Goal: Task Accomplishment & Management: Use online tool/utility

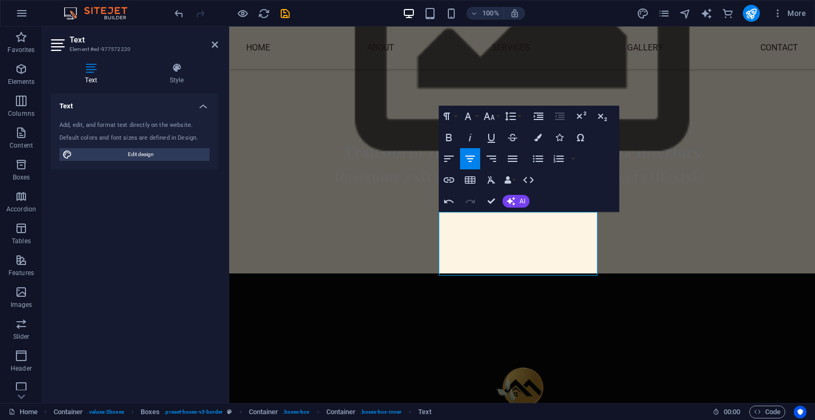
scroll to position [566, 0]
click at [543, 135] on button "Colors" at bounding box center [538, 137] width 20 height 21
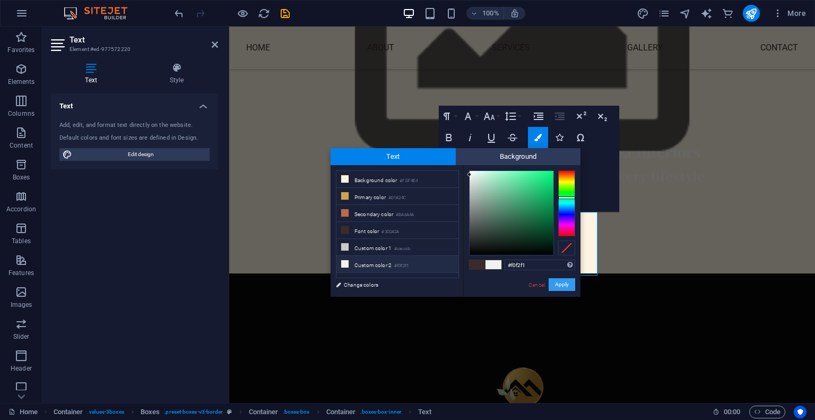
click at [559, 287] on button "Apply" at bounding box center [562, 284] width 27 height 13
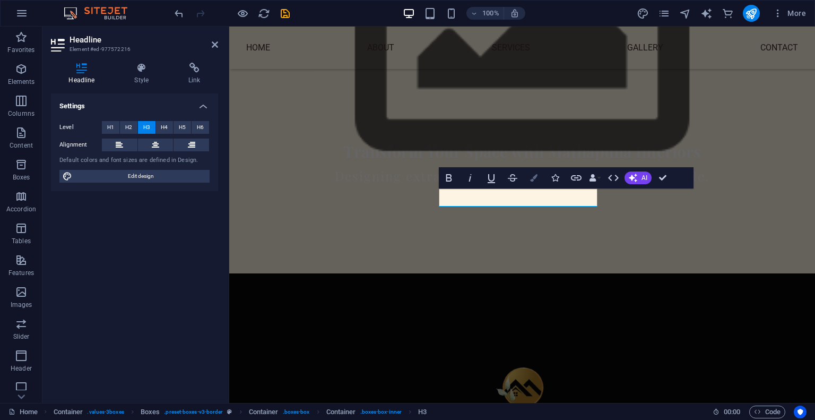
click at [537, 182] on icon "button" at bounding box center [533, 177] width 7 height 7
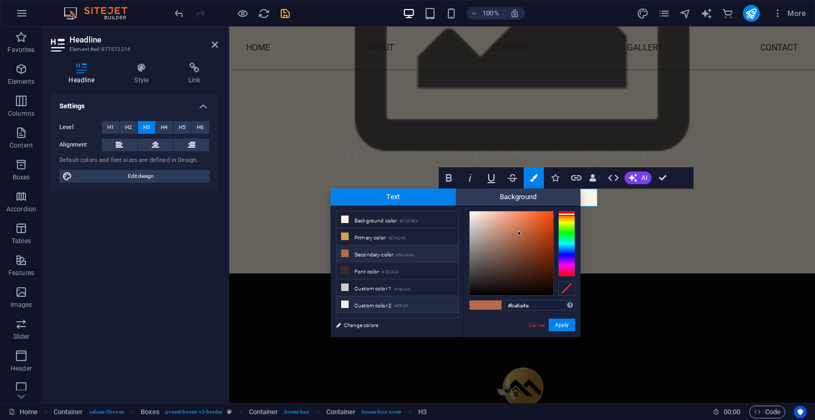
click at [350, 300] on li "Custom color 2 #f0f2f1" at bounding box center [398, 304] width 122 height 17
type input "#f0f2f1"
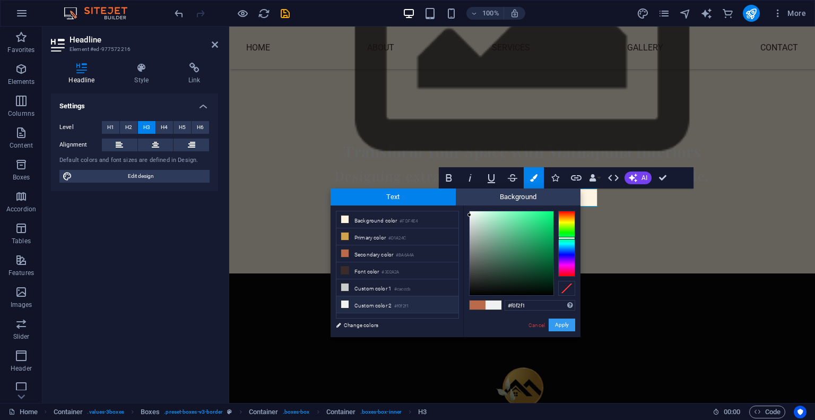
click at [567, 321] on button "Apply" at bounding box center [562, 325] width 27 height 13
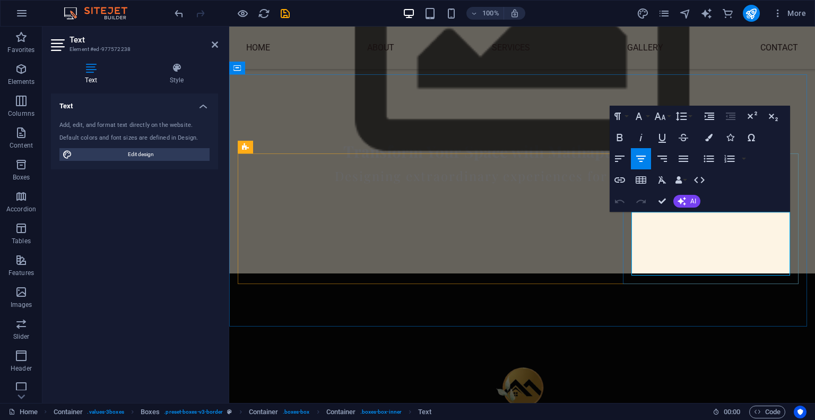
drag, startPoint x: 634, startPoint y: 218, endPoint x: 773, endPoint y: 267, distance: 146.9
click at [708, 135] on icon "button" at bounding box center [708, 137] width 7 height 7
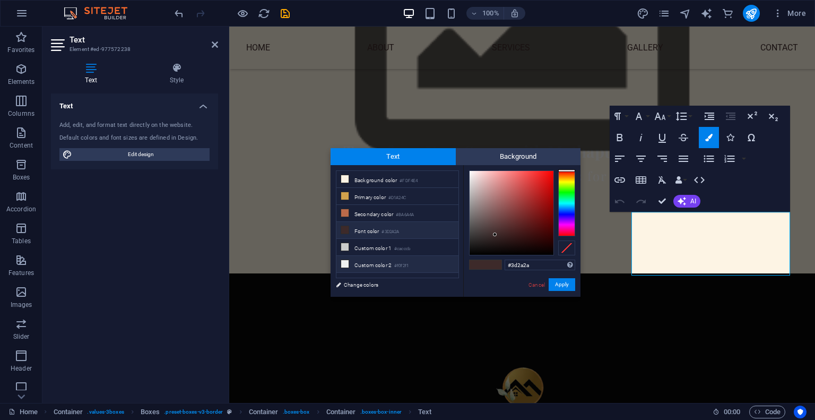
click at [395, 259] on li "Custom color 2 #f0f2f1" at bounding box center [398, 264] width 122 height 17
type input "#f0f2f1"
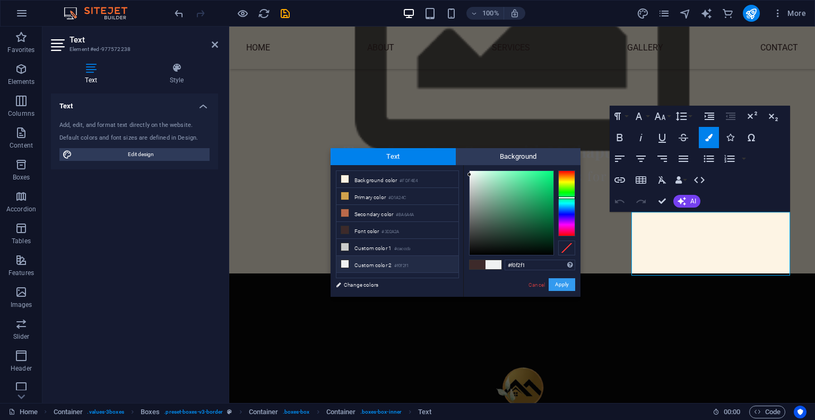
click at [561, 283] on button "Apply" at bounding box center [562, 284] width 27 height 13
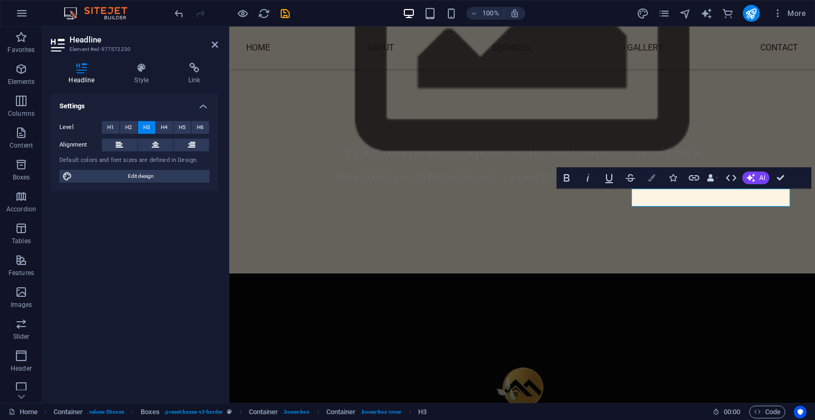
click at [648, 177] on icon "button" at bounding box center [651, 177] width 7 height 7
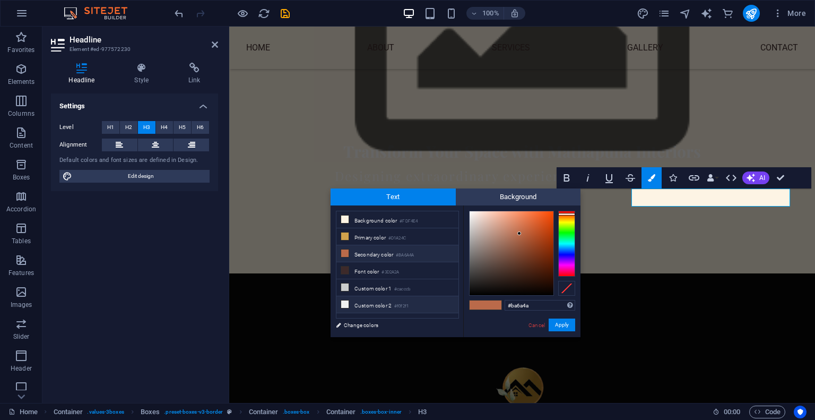
click at [402, 304] on small "#f0f2f1" at bounding box center [401, 306] width 14 height 7
type input "#f0f2f1"
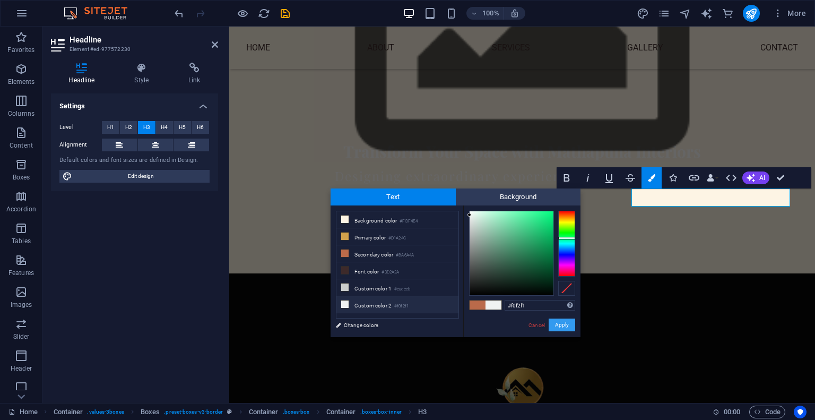
click at [566, 319] on button "Apply" at bounding box center [562, 325] width 27 height 13
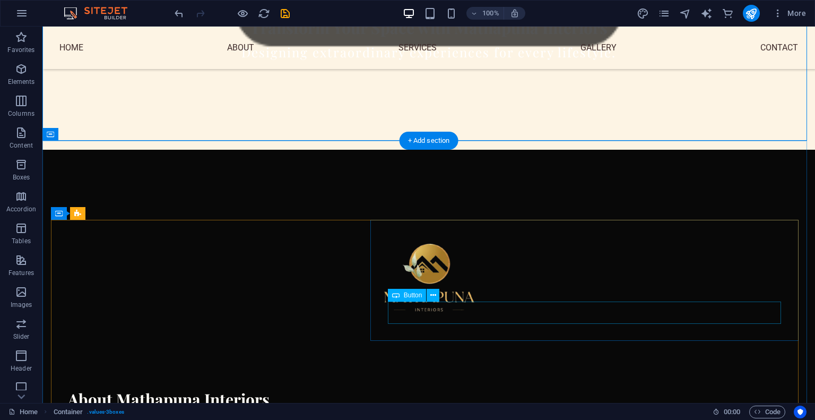
scroll to position [754, 0]
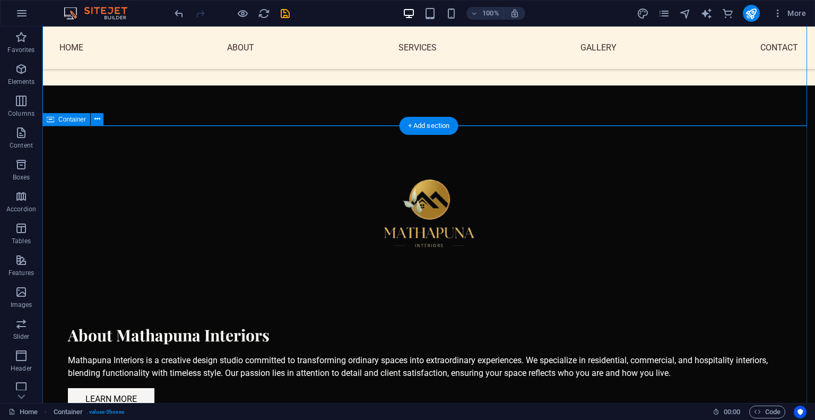
click at [97, 116] on icon at bounding box center [97, 119] width 6 height 11
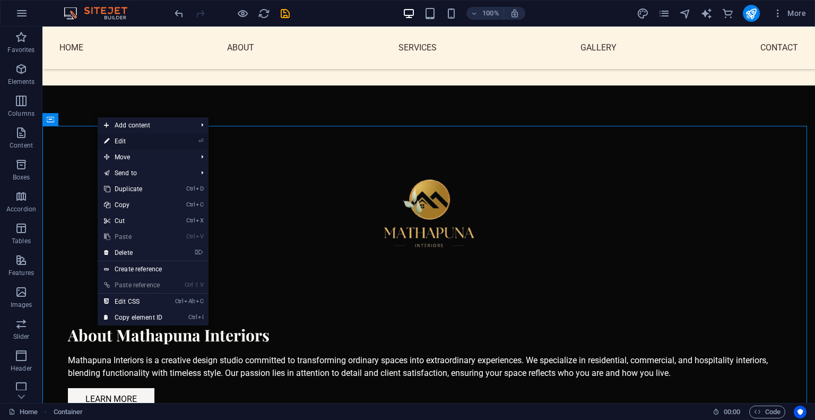
click at [136, 137] on link "⏎ Edit" at bounding box center [133, 141] width 71 height 16
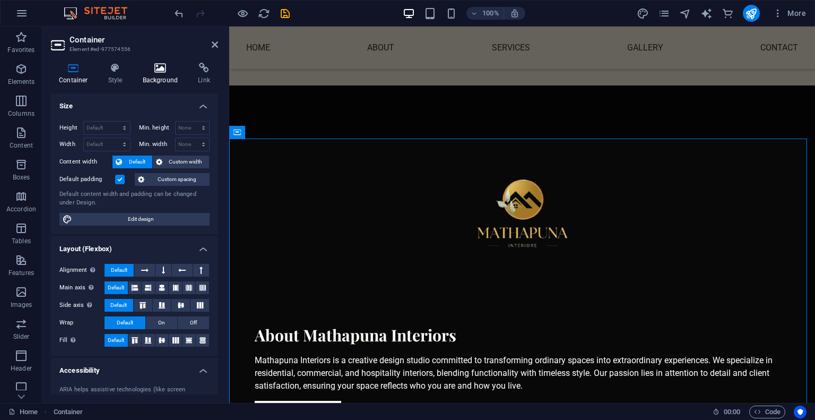
click at [162, 72] on icon at bounding box center [160, 68] width 51 height 11
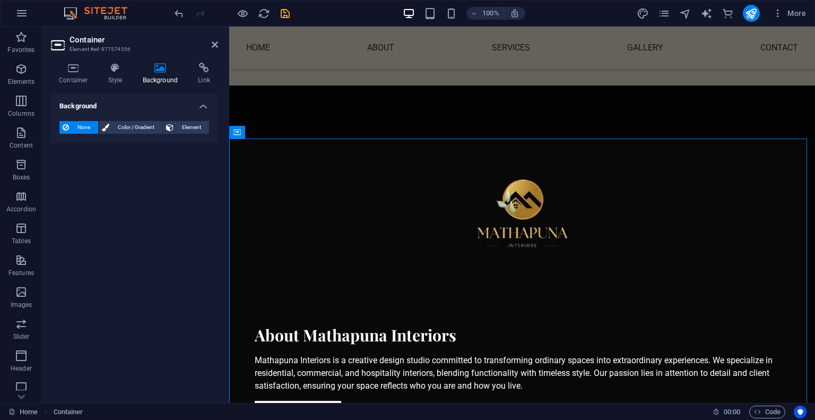
click at [135, 120] on div "None Color / Gradient Element Stretch background to full-width Color overlay Pl…" at bounding box center [134, 128] width 167 height 30
click at [133, 124] on span "Color / Gradient" at bounding box center [136, 127] width 47 height 13
click at [62, 171] on span at bounding box center [67, 170] width 12 height 12
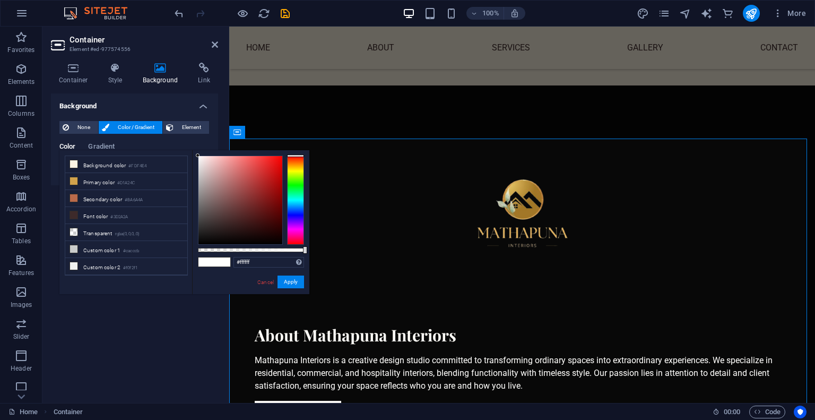
type input "#020202"
click at [199, 243] on div at bounding box center [241, 200] width 84 height 88
click at [287, 284] on button "Apply" at bounding box center [291, 282] width 27 height 13
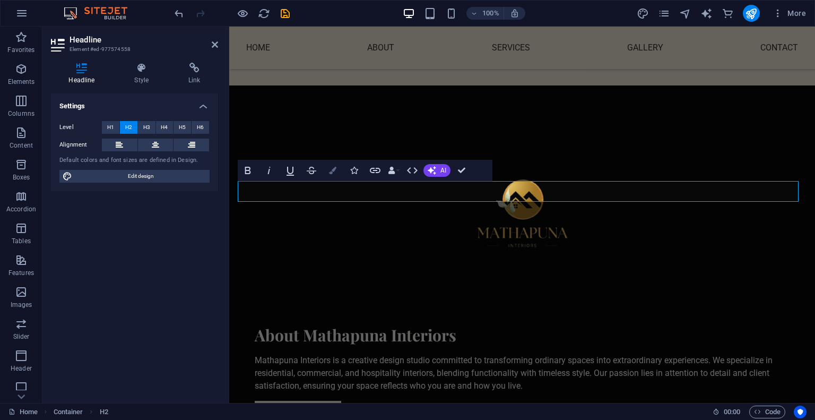
click at [332, 171] on icon "button" at bounding box center [332, 170] width 7 height 7
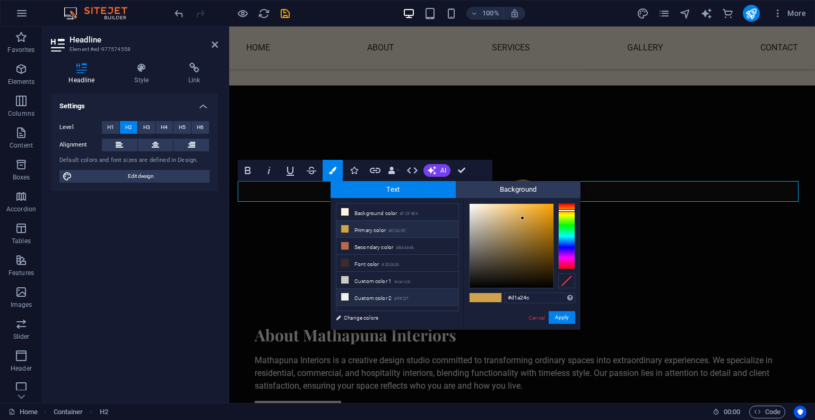
click at [352, 289] on li "Custom color 2 #f0f2f1" at bounding box center [398, 297] width 122 height 17
type input "#f0f2f1"
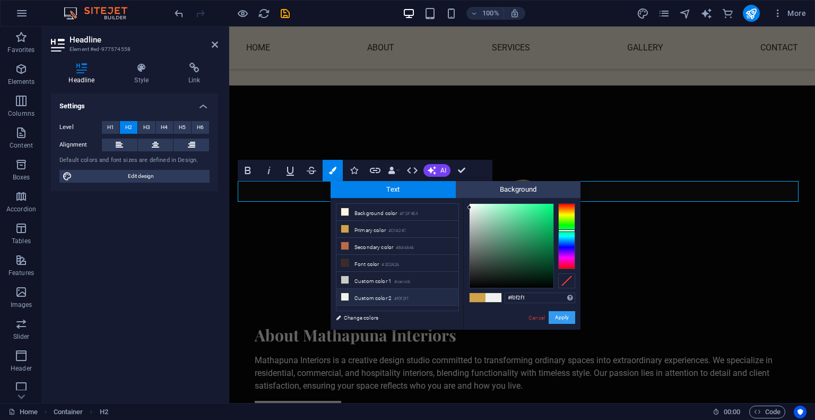
click at [563, 316] on button "Apply" at bounding box center [562, 317] width 27 height 13
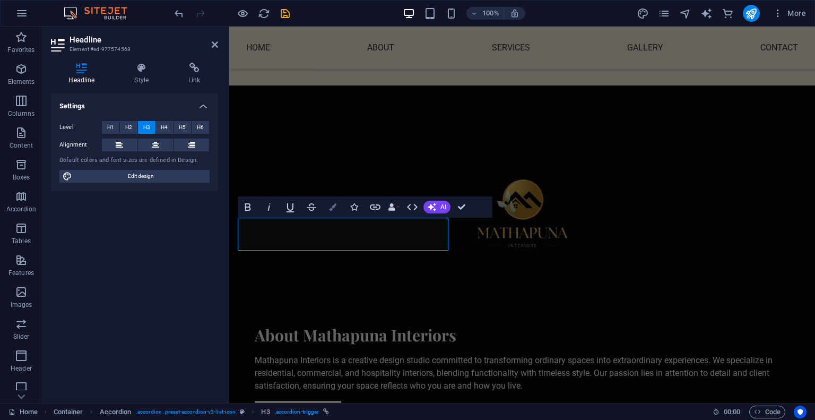
click at [333, 202] on button "Colors" at bounding box center [333, 206] width 20 height 21
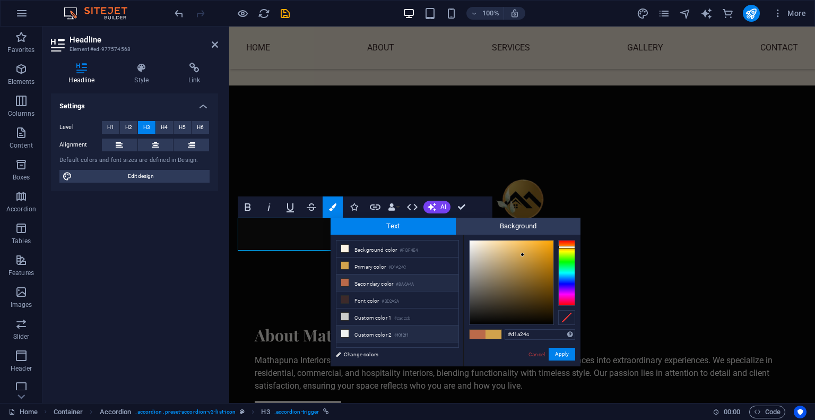
click at [357, 330] on li "Custom color 2 #f0f2f1" at bounding box center [398, 333] width 122 height 17
type input "#f0f2f1"
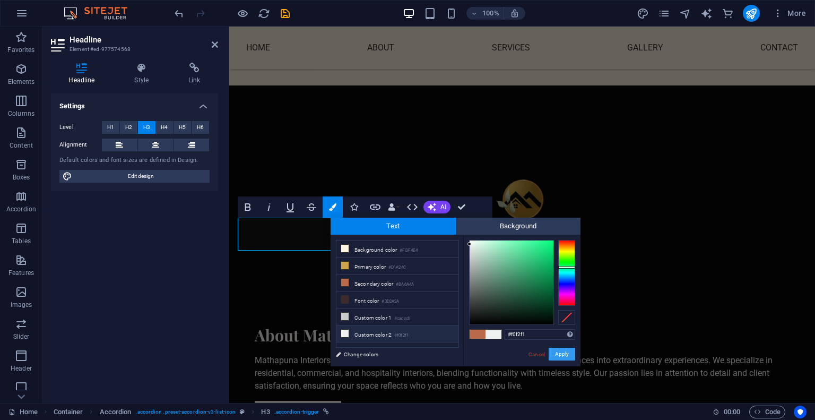
click at [558, 354] on button "Apply" at bounding box center [562, 354] width 27 height 13
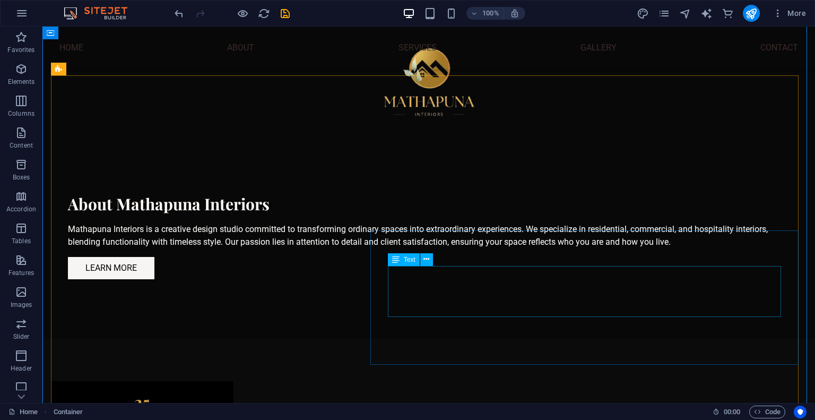
scroll to position [886, 0]
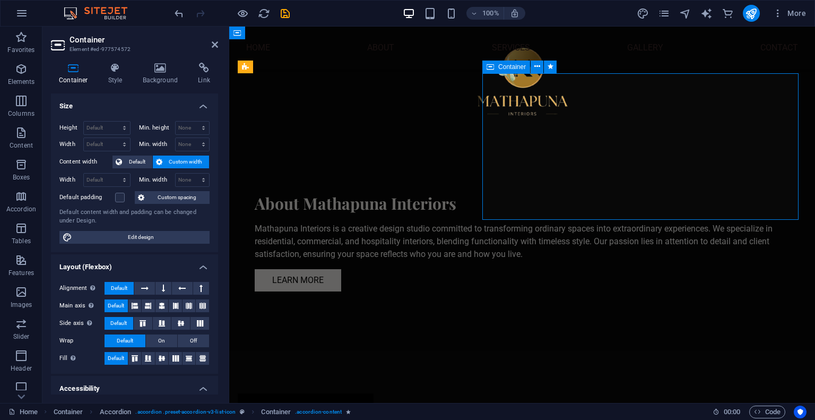
scroll to position [899, 0]
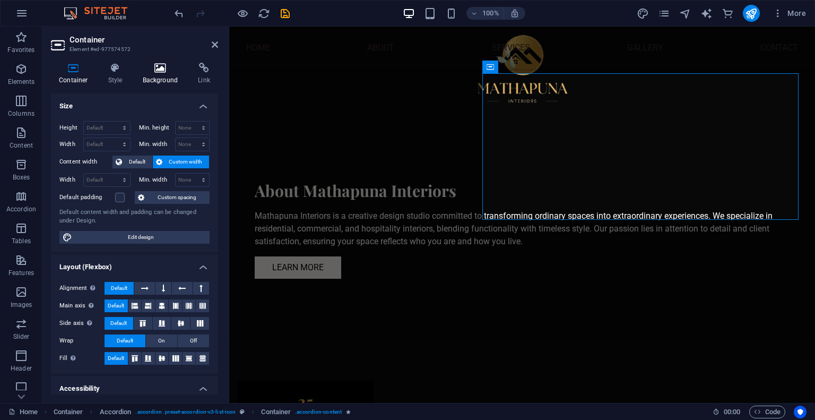
click at [160, 74] on h4 "Background" at bounding box center [163, 74] width 56 height 22
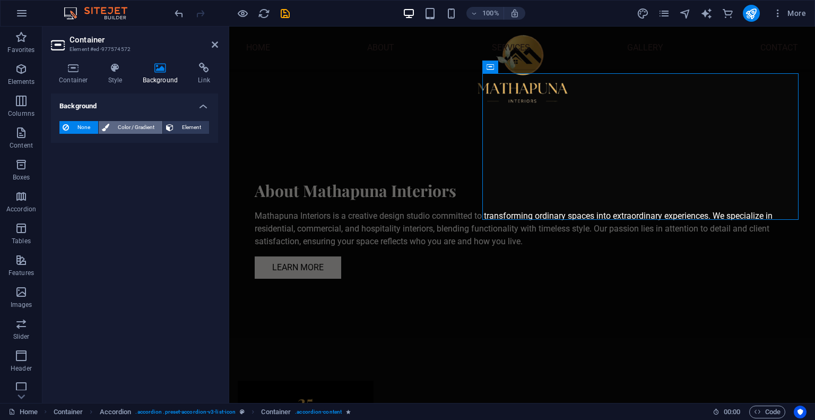
click at [121, 127] on span "Color / Gradient" at bounding box center [136, 127] width 47 height 13
click at [63, 168] on span at bounding box center [67, 170] width 12 height 12
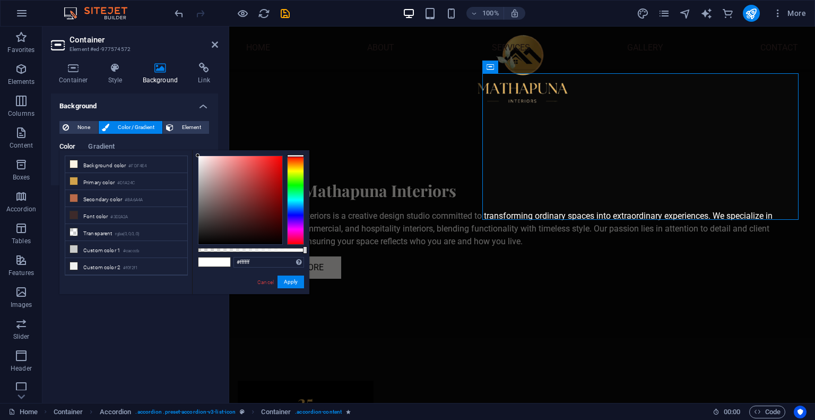
type input "#020202"
click at [199, 243] on div at bounding box center [241, 200] width 84 height 88
click at [289, 282] on button "Apply" at bounding box center [291, 282] width 27 height 13
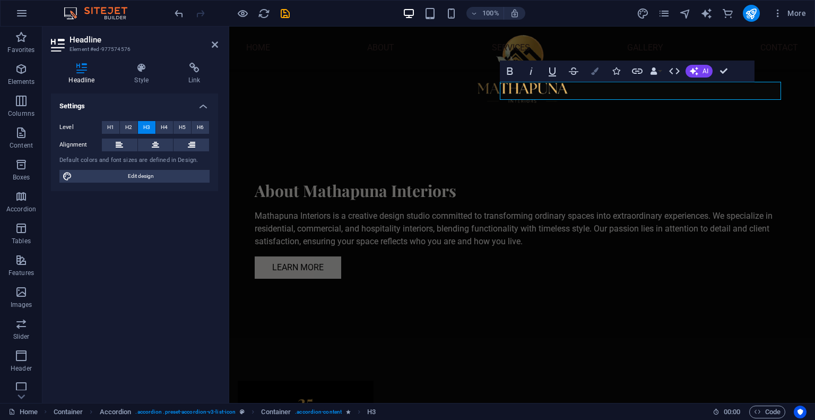
click at [589, 68] on button "Colors" at bounding box center [595, 71] width 20 height 21
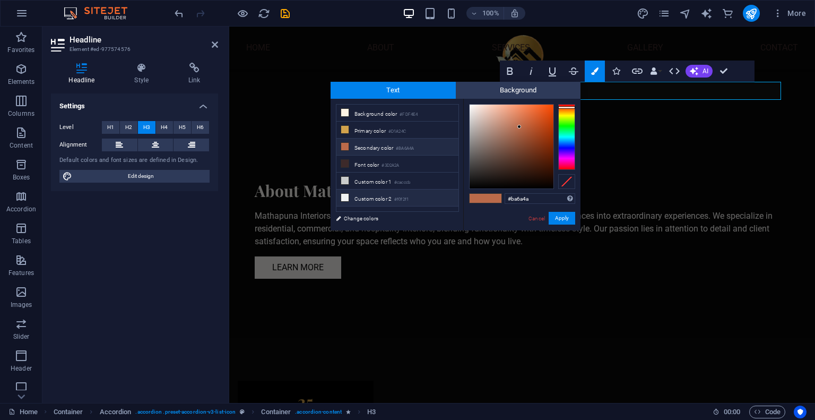
click at [373, 192] on li "Custom color 2 #f0f2f1" at bounding box center [398, 198] width 122 height 17
type input "#f0f2f1"
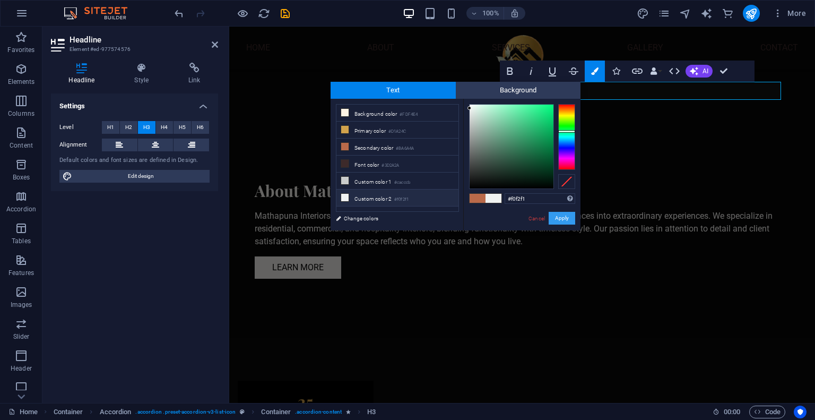
click at [564, 218] on button "Apply" at bounding box center [562, 218] width 27 height 13
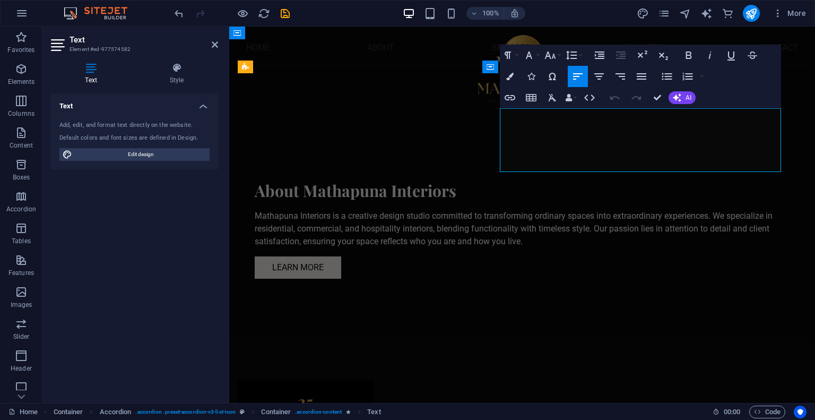
click at [503, 76] on button "Colors" at bounding box center [510, 76] width 20 height 21
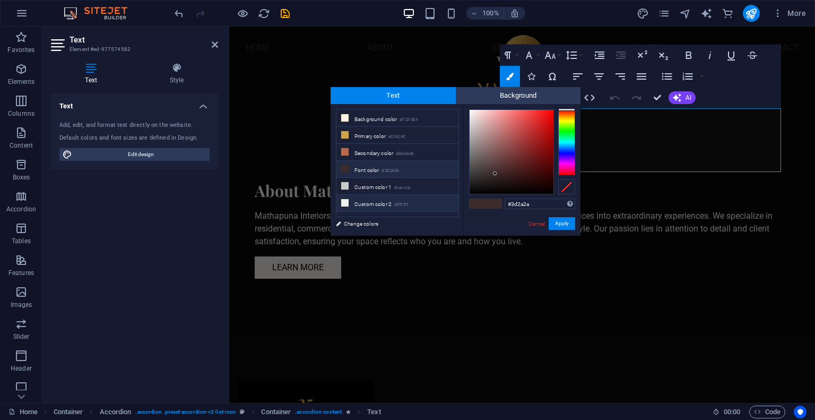
click at [346, 199] on icon at bounding box center [344, 202] width 7 height 7
type input "#f0f2f1"
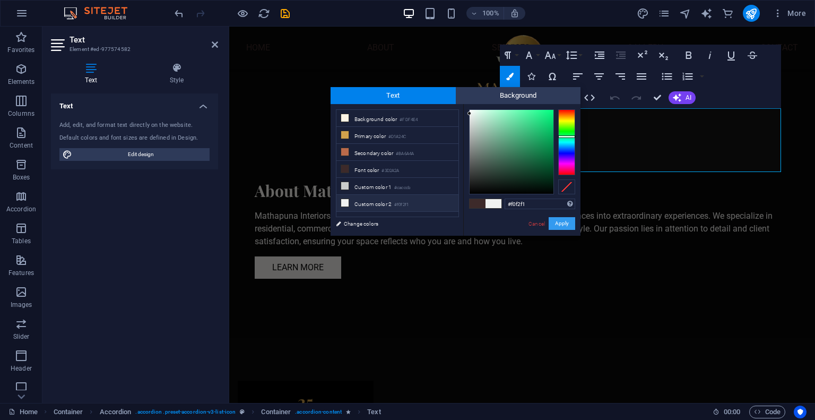
click at [556, 219] on button "Apply" at bounding box center [562, 223] width 27 height 13
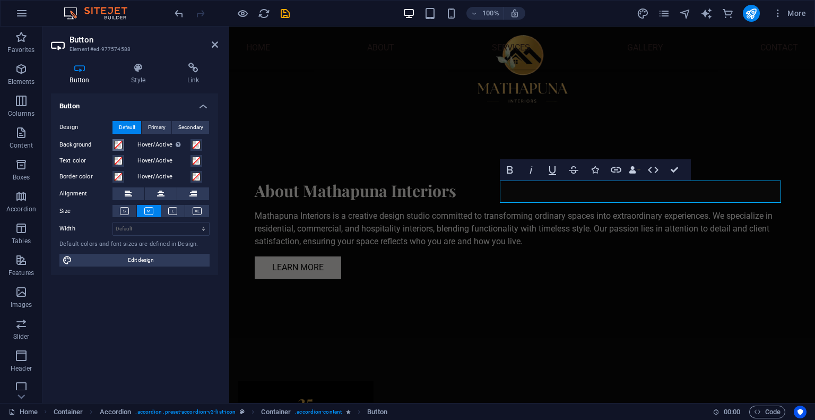
click at [117, 144] on span at bounding box center [118, 145] width 8 height 8
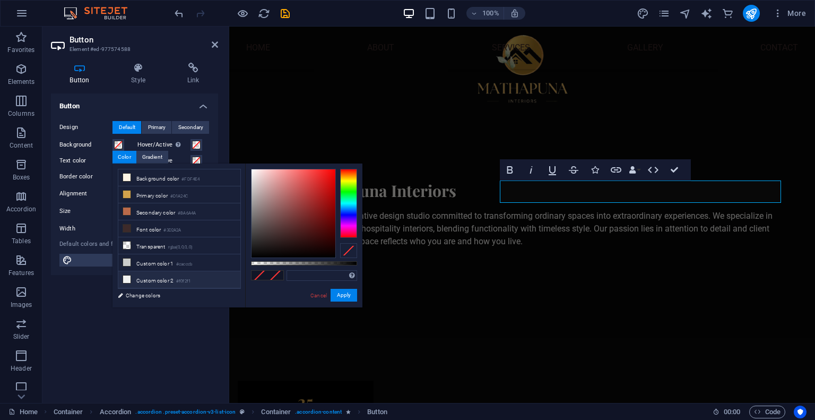
click at [125, 276] on icon at bounding box center [126, 279] width 7 height 7
type input "#f0f2f1"
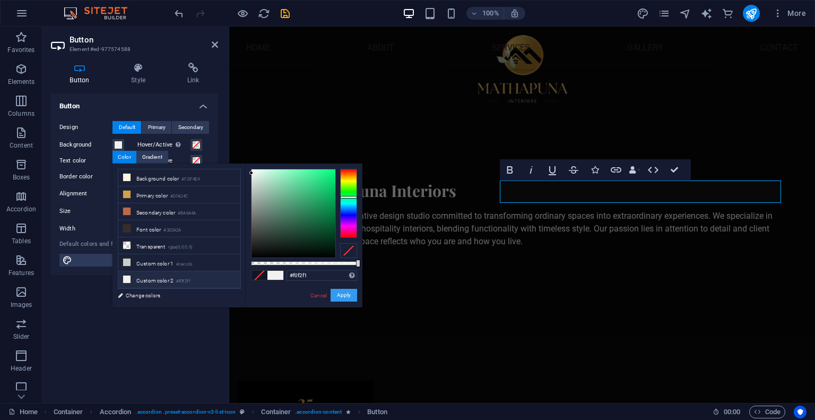
click at [347, 298] on button "Apply" at bounding box center [344, 295] width 27 height 13
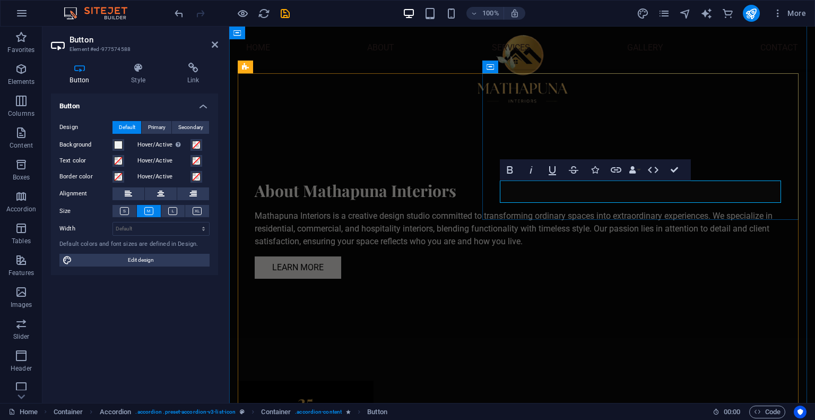
click at [114, 162] on span at bounding box center [118, 161] width 8 height 8
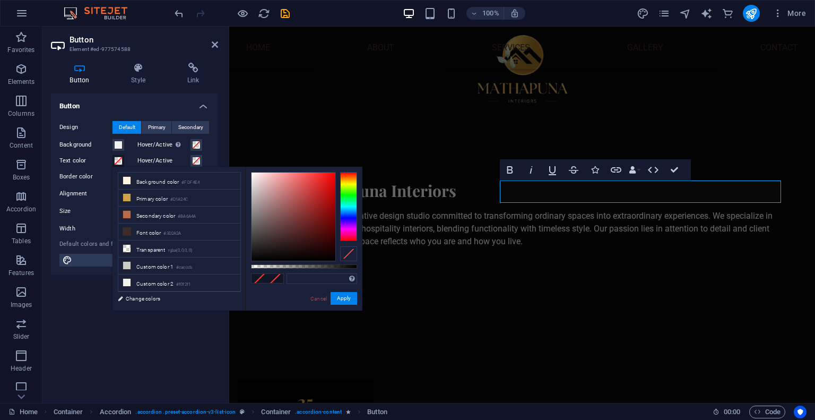
type input "#050404"
click at [253, 259] on div at bounding box center [294, 217] width 84 height 88
click at [346, 301] on button "Apply" at bounding box center [344, 298] width 27 height 13
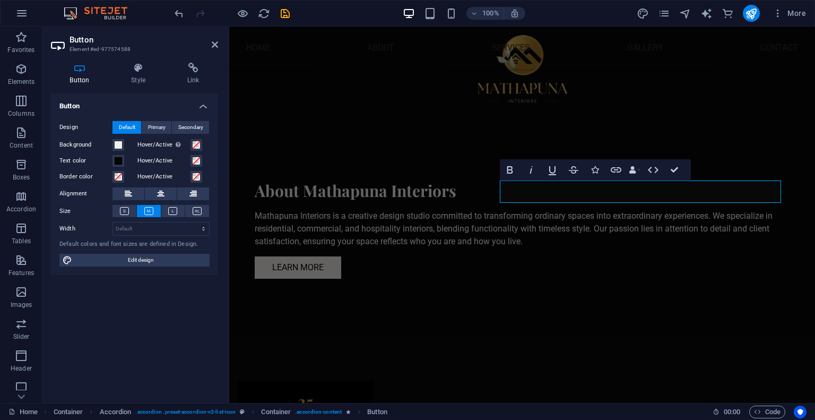
click at [188, 145] on label "Hover/Active Switch to preview mode to test the active/hover state" at bounding box center [163, 145] width 53 height 13
click at [191, 145] on button "Hover/Active Switch to preview mode to test the active/hover state" at bounding box center [197, 145] width 12 height 12
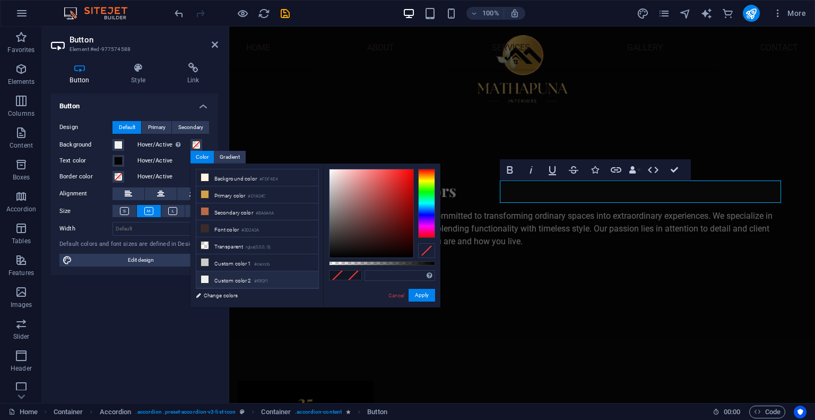
click at [203, 271] on li "Custom color 2 #f0f2f1" at bounding box center [257, 279] width 122 height 17
type input "#f0f2f1"
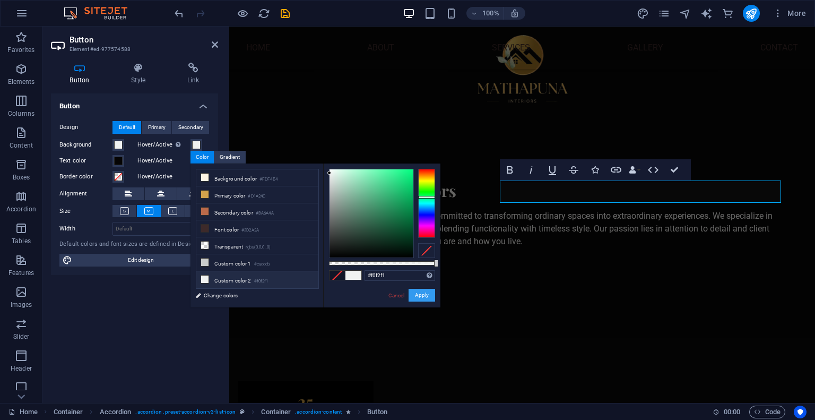
click at [415, 292] on button "Apply" at bounding box center [422, 295] width 27 height 13
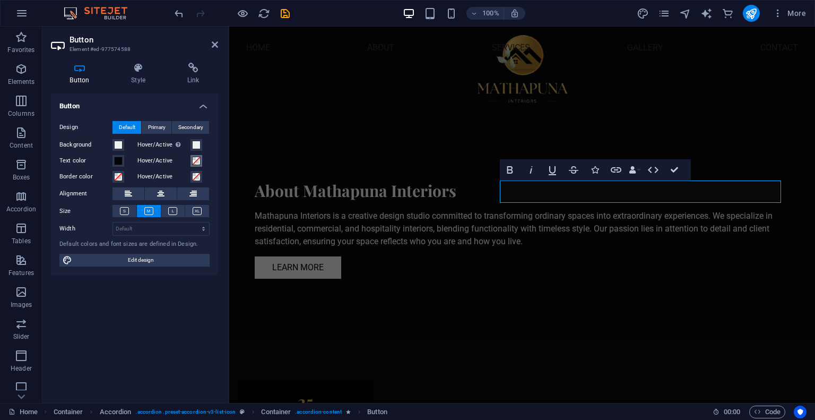
click at [193, 162] on span at bounding box center [196, 161] width 8 height 8
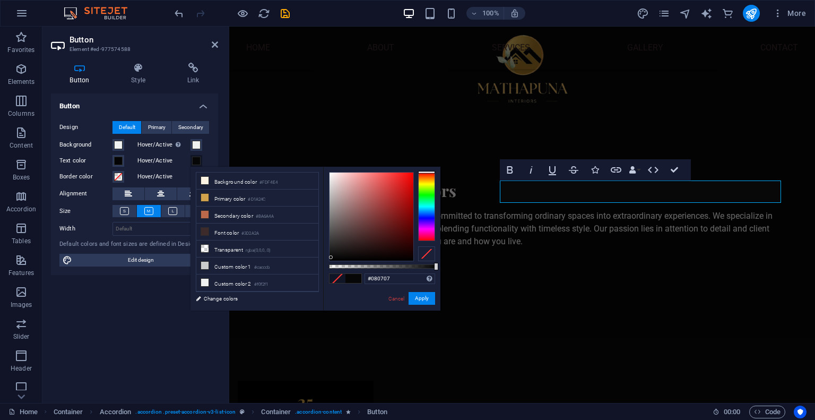
click at [331, 257] on div at bounding box center [372, 217] width 84 height 88
drag, startPoint x: 331, startPoint y: 255, endPoint x: 329, endPoint y: 271, distance: 16.0
click at [329, 271] on div "#0e0d0d Supported formats #0852ed rgb(8, 82, 237) rgba(8, 82, 237, 90%) hsv(221…" at bounding box center [381, 316] width 117 height 298
type input "#000000"
click at [421, 295] on button "Apply" at bounding box center [422, 298] width 27 height 13
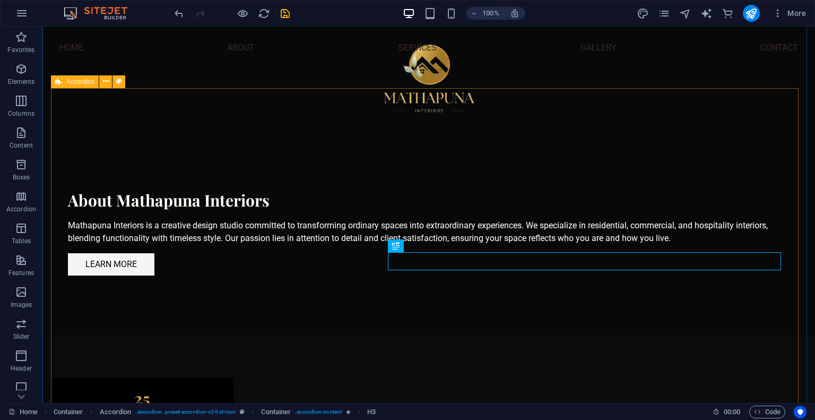
scroll to position [891, 0]
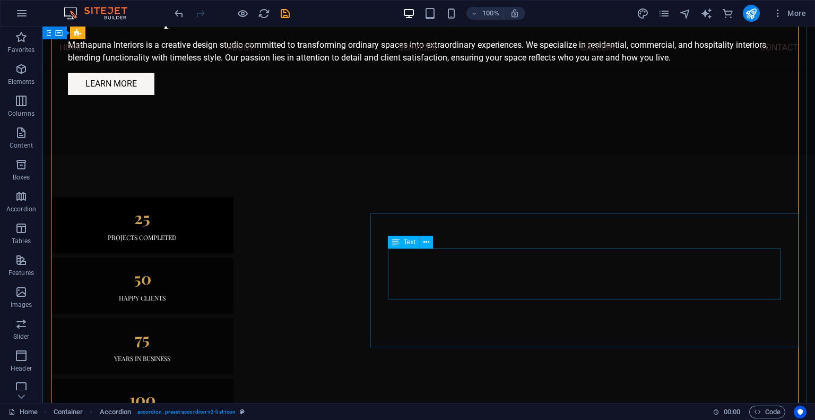
scroll to position [1070, 0]
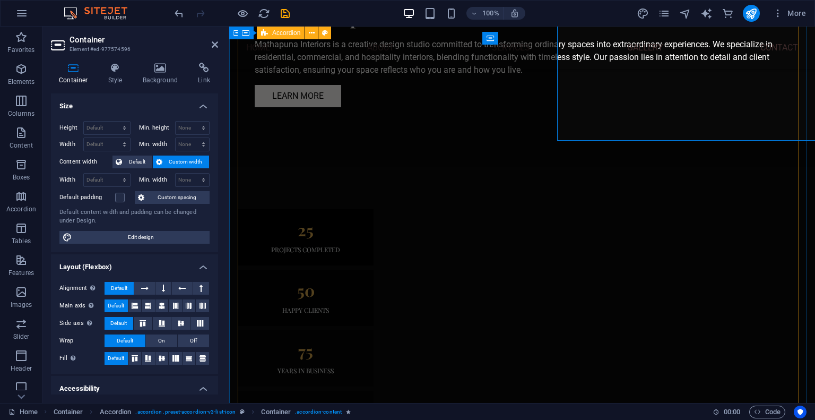
scroll to position [1108, 0]
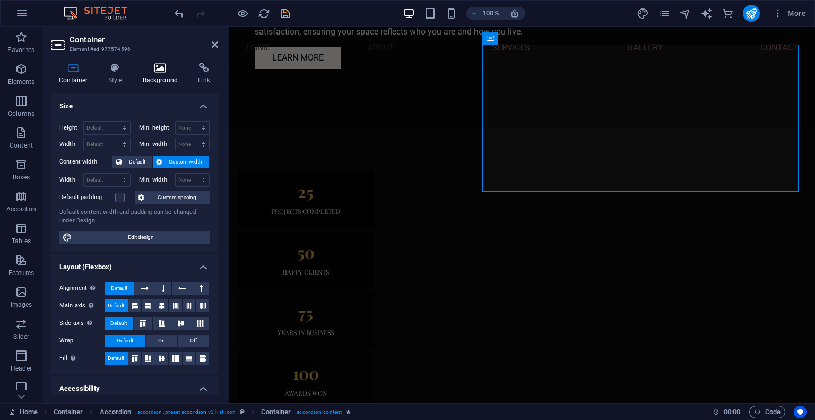
click at [156, 75] on h4 "Background" at bounding box center [163, 74] width 56 height 22
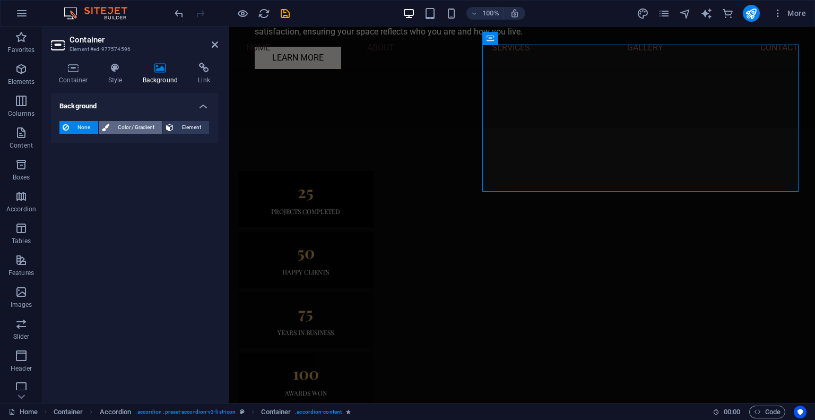
click at [130, 131] on span "Color / Gradient" at bounding box center [136, 127] width 47 height 13
click at [78, 167] on span "Color" at bounding box center [84, 170] width 15 height 8
click at [70, 168] on span at bounding box center [67, 170] width 12 height 12
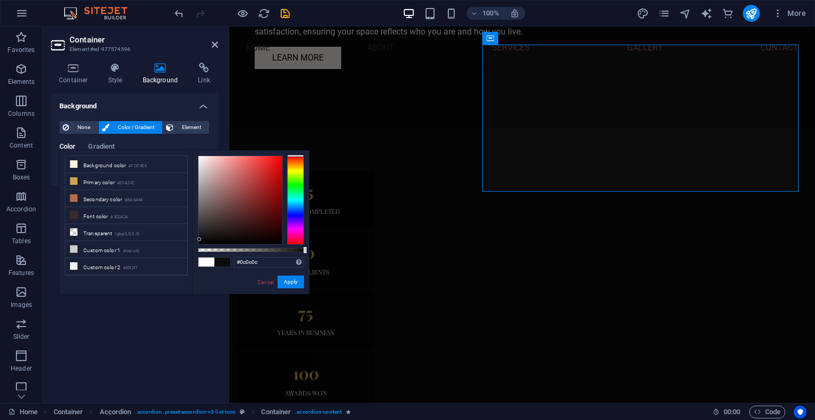
click at [200, 239] on div at bounding box center [241, 200] width 84 height 88
type input "#000000"
drag, startPoint x: 200, startPoint y: 238, endPoint x: 194, endPoint y: 273, distance: 36.0
click at [194, 273] on div "#000000 Supported formats #0852ed rgb(8, 82, 237) rgba(8, 82, 237, 90%) hsv(221…" at bounding box center [250, 299] width 117 height 298
click at [282, 282] on button "Apply" at bounding box center [291, 282] width 27 height 13
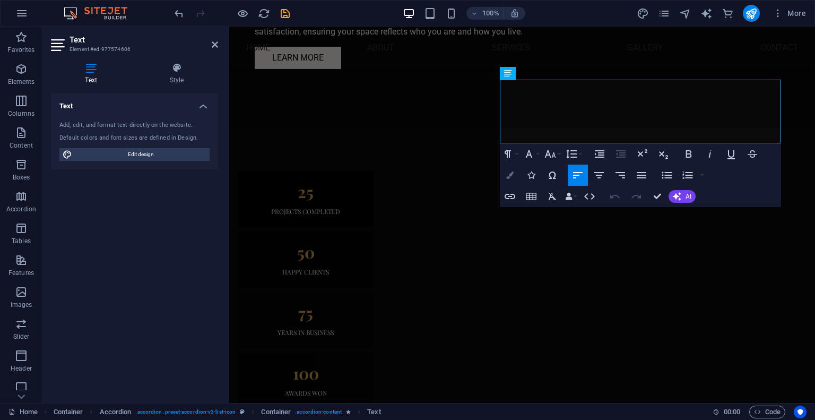
click at [509, 175] on icon "button" at bounding box center [509, 174] width 7 height 7
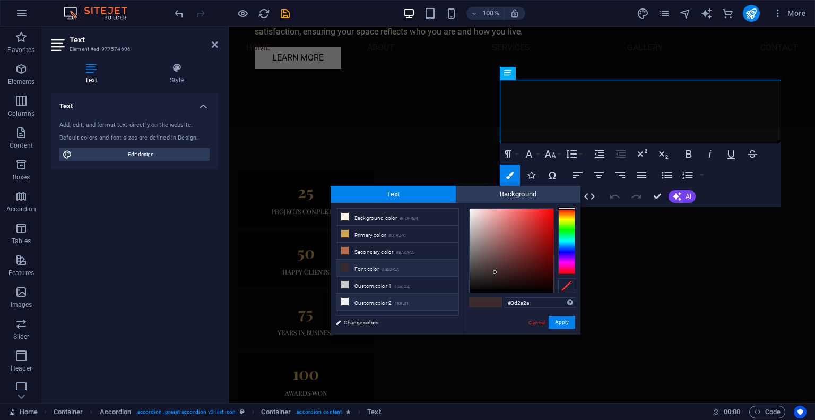
click at [343, 298] on icon at bounding box center [344, 301] width 7 height 7
type input "#f0f2f1"
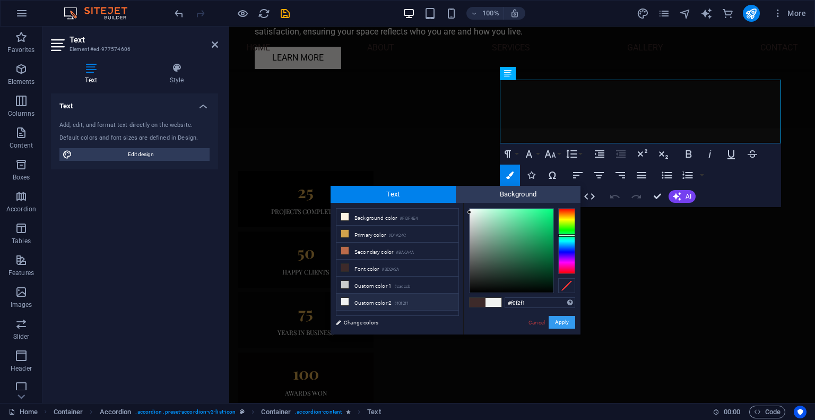
click at [556, 319] on button "Apply" at bounding box center [562, 322] width 27 height 13
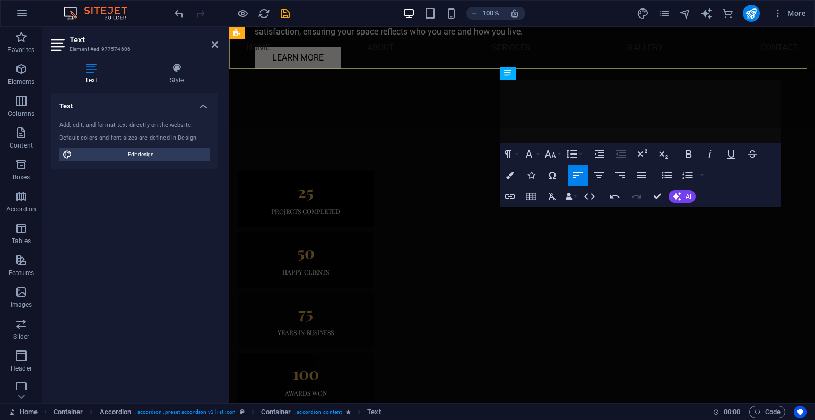
click at [610, 63] on nav "Home About Services Gallery Contact" at bounding box center [522, 48] width 586 height 42
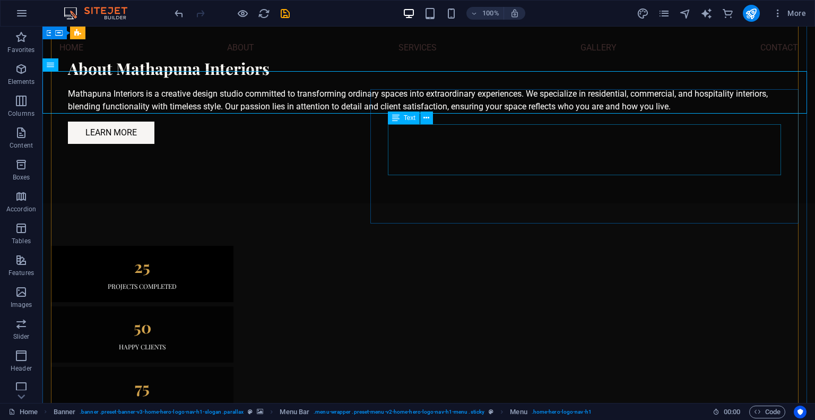
scroll to position [1019, 0]
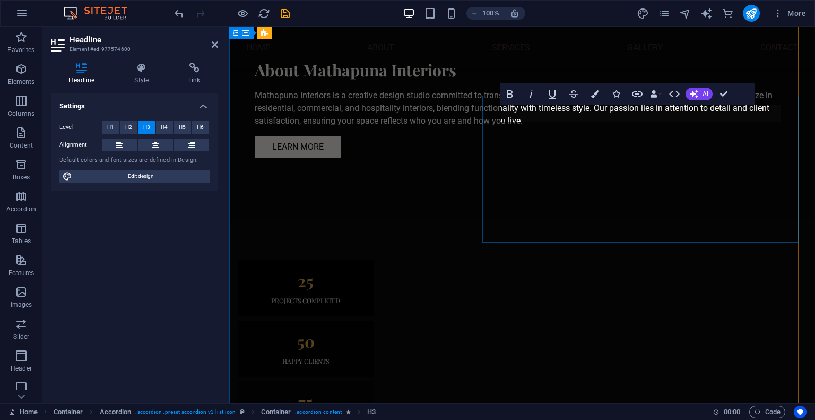
scroll to position [1057, 0]
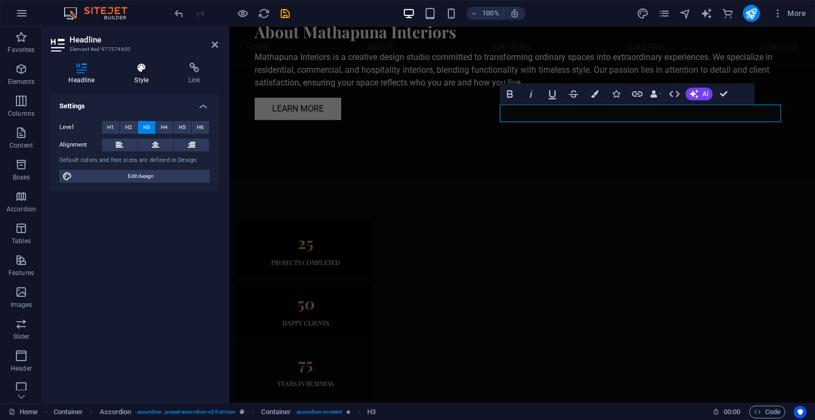
click at [140, 75] on h4 "Style" at bounding box center [144, 74] width 54 height 22
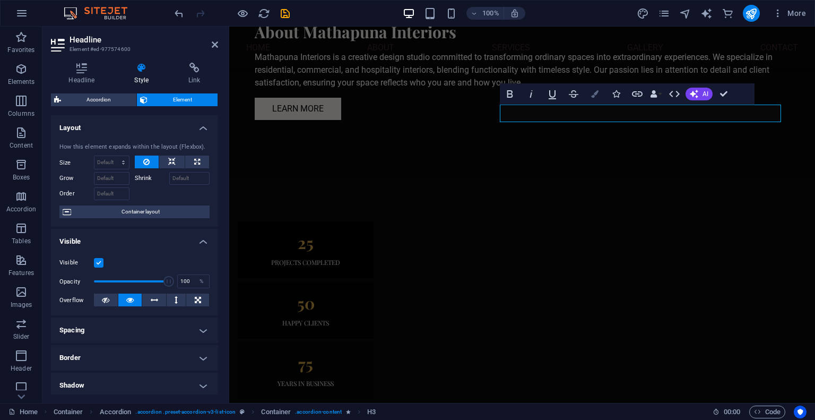
click at [595, 99] on button "Colors" at bounding box center [595, 93] width 20 height 21
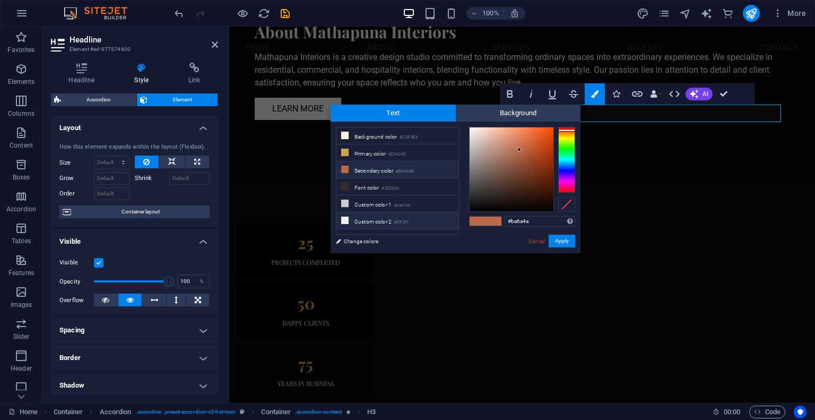
click at [394, 221] on li "Custom color 2 #f0f2f1" at bounding box center [398, 220] width 122 height 17
type input "#f0f2f1"
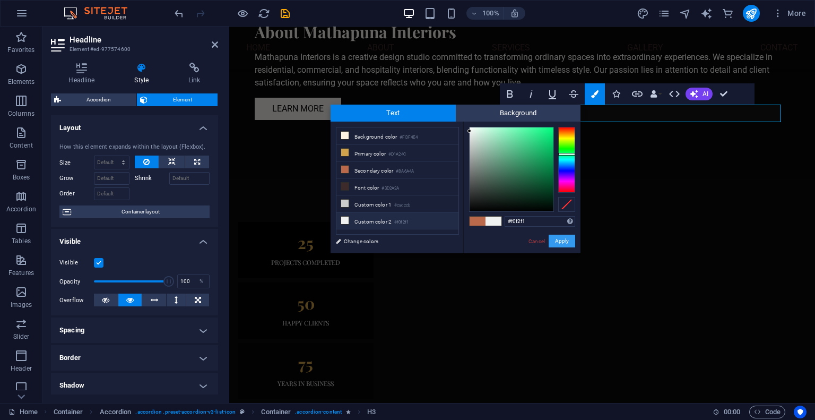
click at [564, 238] on button "Apply" at bounding box center [562, 241] width 27 height 13
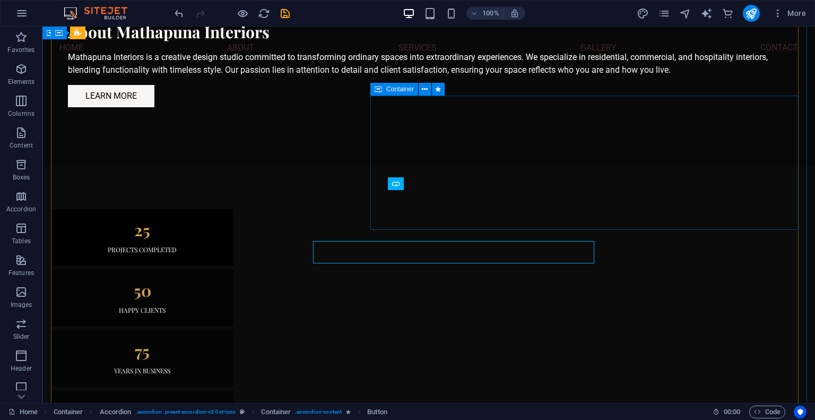
scroll to position [1019, 0]
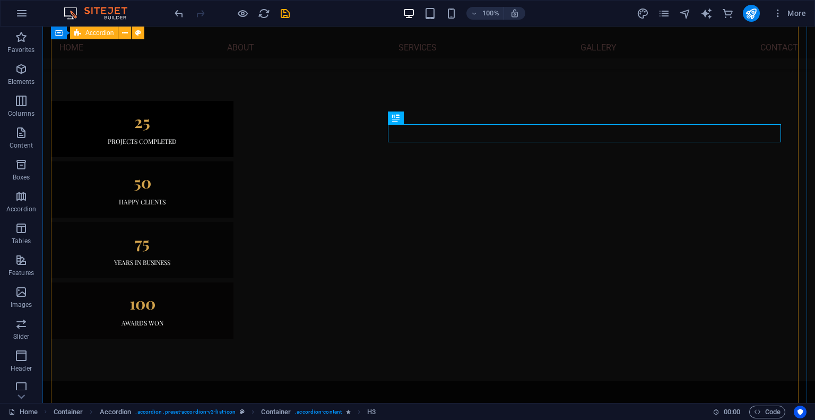
scroll to position [1172, 0]
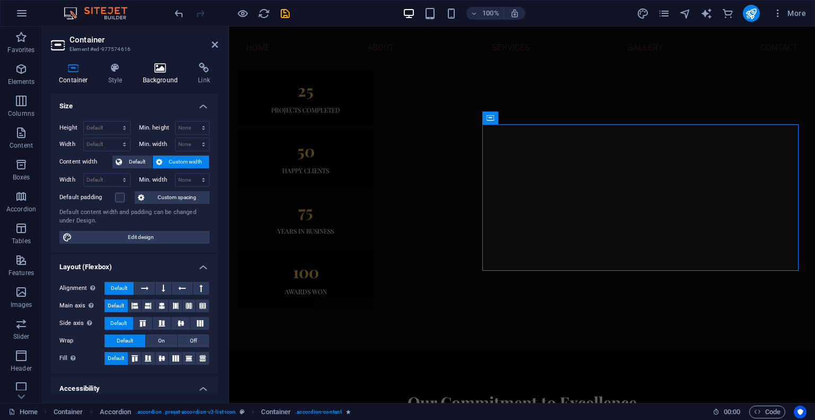
click at [168, 78] on h4 "Background" at bounding box center [163, 74] width 56 height 22
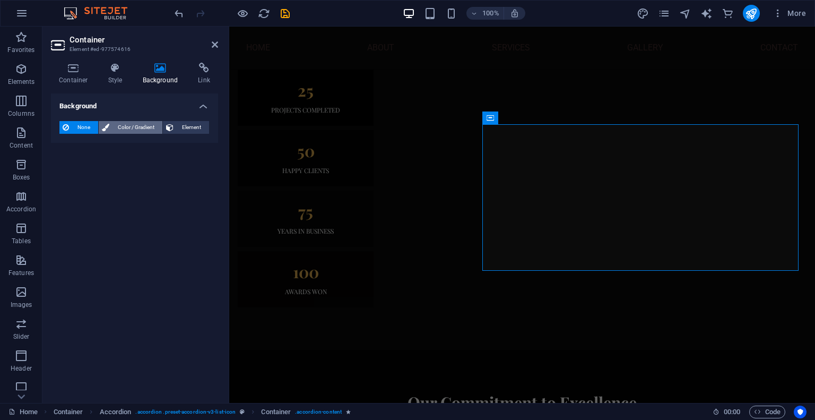
click at [123, 130] on span "Color / Gradient" at bounding box center [136, 127] width 47 height 13
click at [87, 166] on span "Color" at bounding box center [84, 170] width 15 height 8
click at [71, 168] on span at bounding box center [67, 170] width 12 height 12
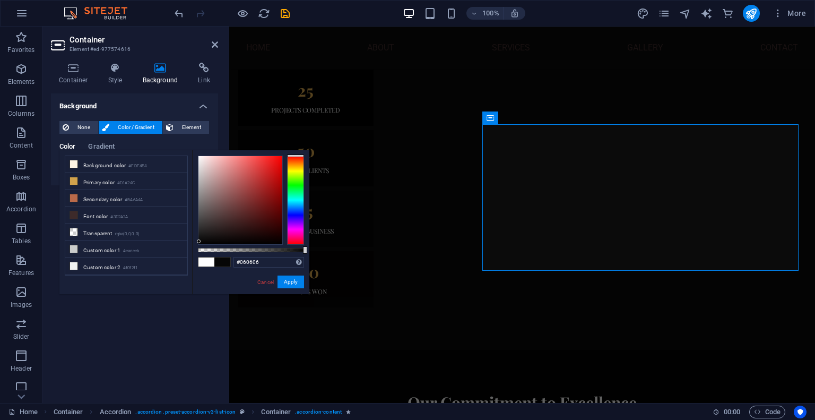
click at [199, 242] on div at bounding box center [241, 200] width 84 height 88
type input "#000000"
drag, startPoint x: 199, startPoint y: 239, endPoint x: 191, endPoint y: 260, distance: 21.7
click at [191, 260] on div "less Background color #FDF4E4 Primary color #D1A24C Secondary color #BA6A4A Fon…" at bounding box center [184, 222] width 250 height 144
click at [279, 277] on button "Apply" at bounding box center [291, 282] width 27 height 13
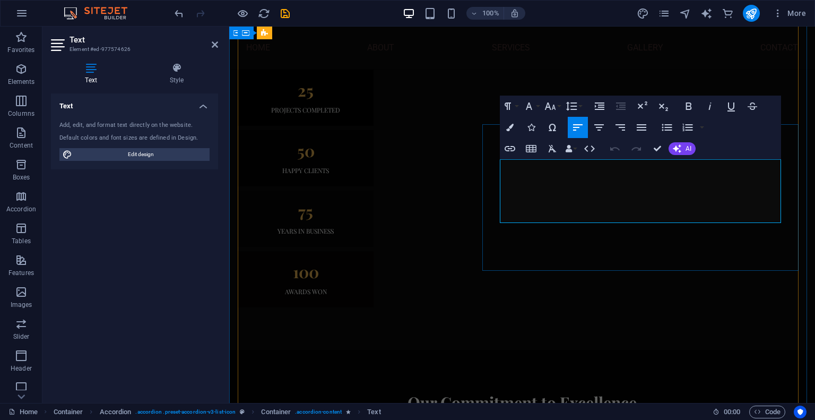
click at [511, 127] on icon "button" at bounding box center [509, 127] width 7 height 7
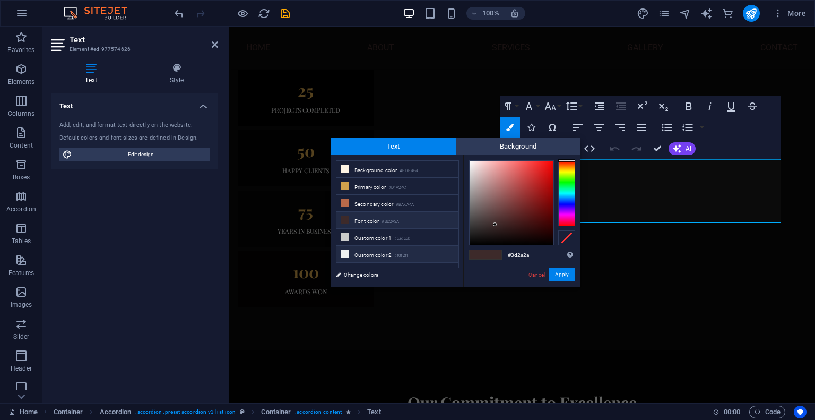
click at [342, 250] on icon at bounding box center [344, 253] width 7 height 7
type input "#f0f2f1"
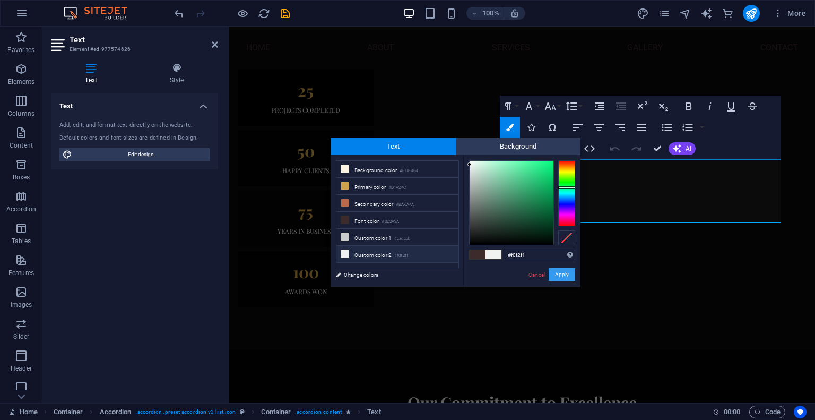
click at [561, 271] on button "Apply" at bounding box center [562, 274] width 27 height 13
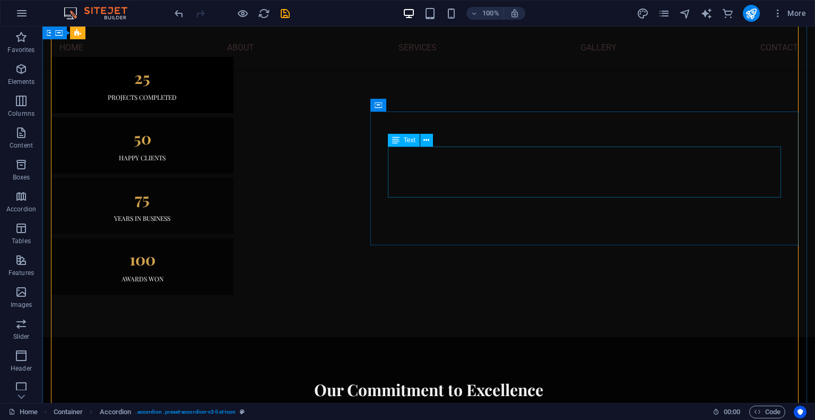
scroll to position [1172, 0]
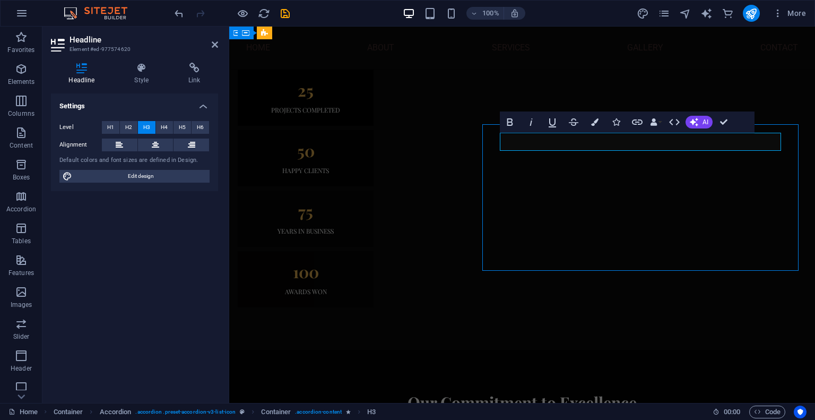
scroll to position [1159, 0]
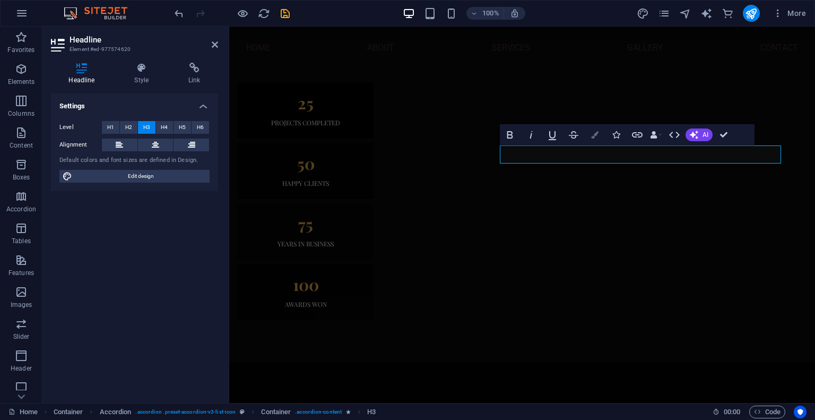
click at [591, 140] on button "Colors" at bounding box center [595, 134] width 20 height 21
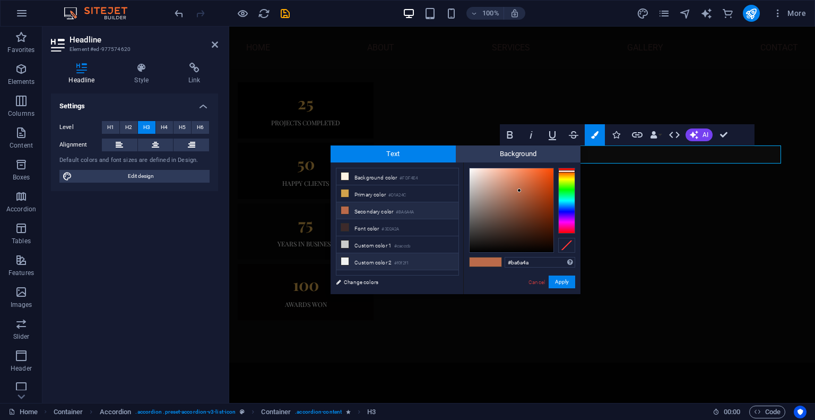
click at [352, 256] on li "Custom color 2 #f0f2f1" at bounding box center [398, 261] width 122 height 17
type input "#f0f2f1"
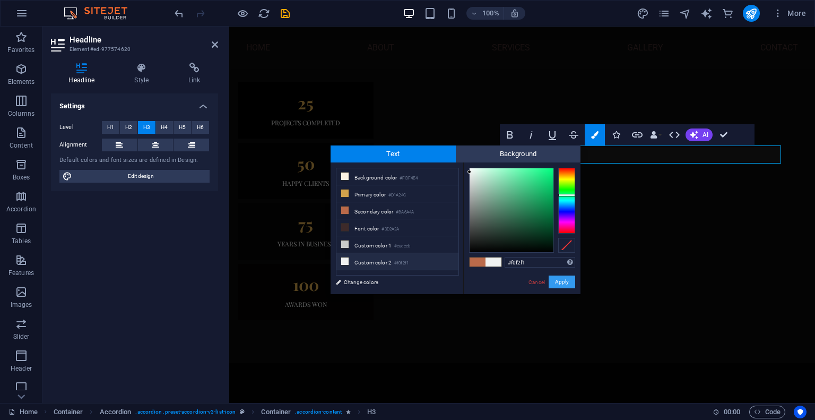
click at [557, 277] on button "Apply" at bounding box center [562, 282] width 27 height 13
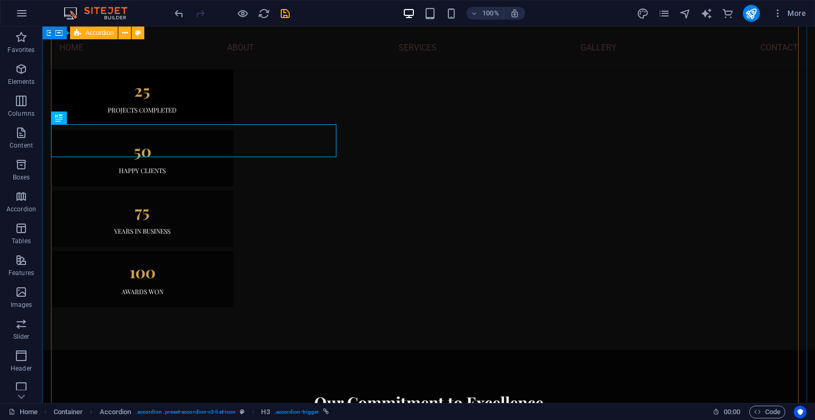
scroll to position [1159, 0]
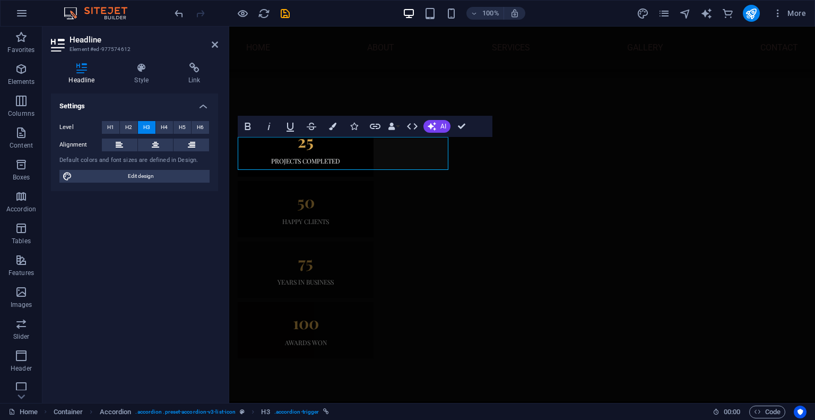
scroll to position [1197, 0]
click at [330, 130] on button "Colors" at bounding box center [333, 126] width 20 height 21
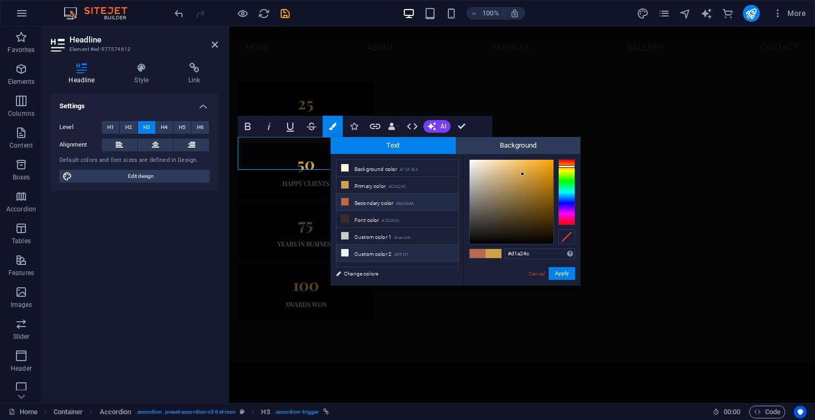
click at [346, 250] on icon at bounding box center [344, 252] width 7 height 7
type input "#f0f2f1"
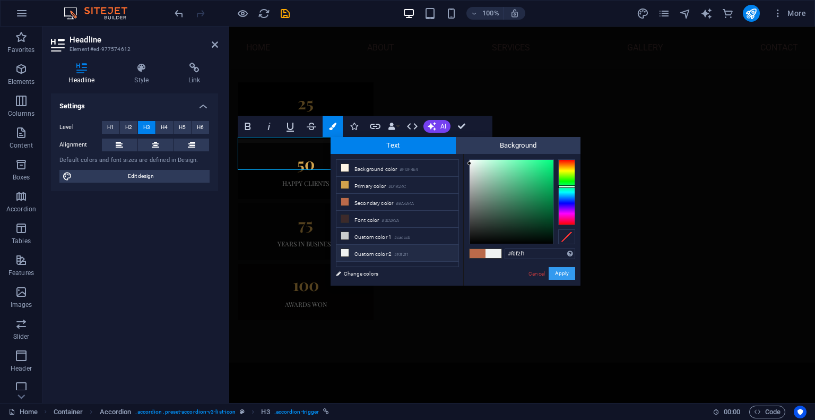
click at [563, 274] on button "Apply" at bounding box center [562, 273] width 27 height 13
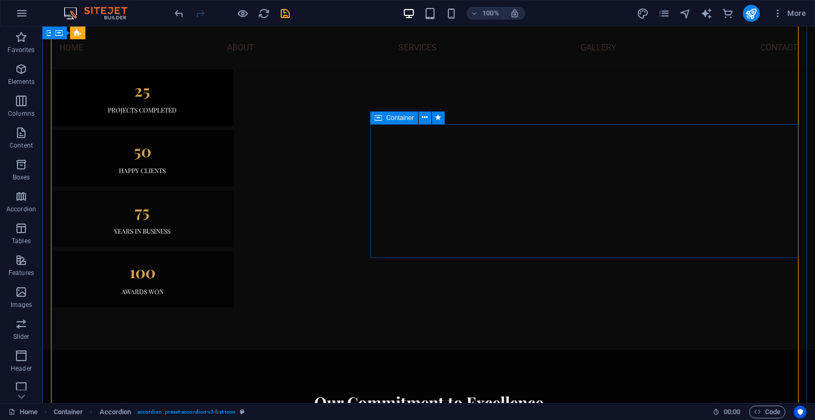
scroll to position [1159, 0]
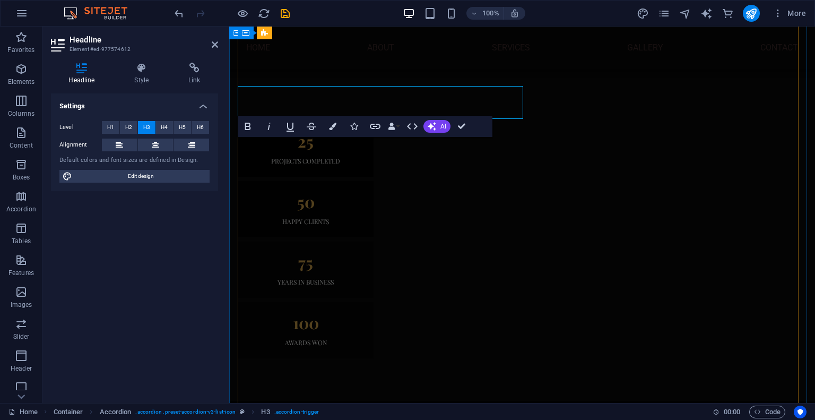
scroll to position [1197, 0]
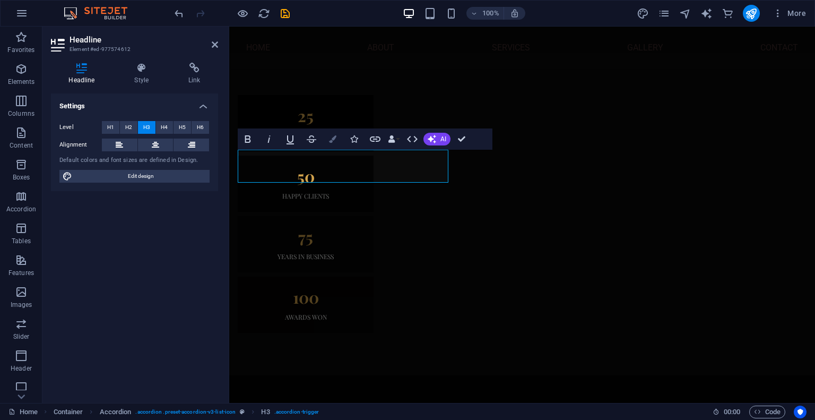
click at [333, 141] on icon "button" at bounding box center [332, 138] width 7 height 7
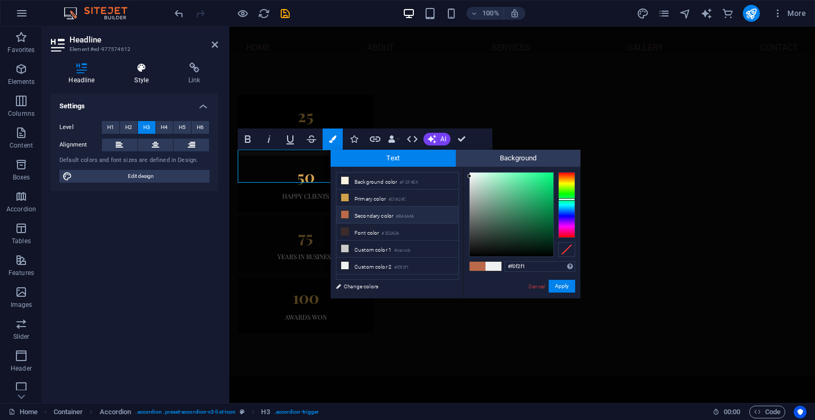
click at [144, 72] on icon at bounding box center [142, 68] width 50 height 11
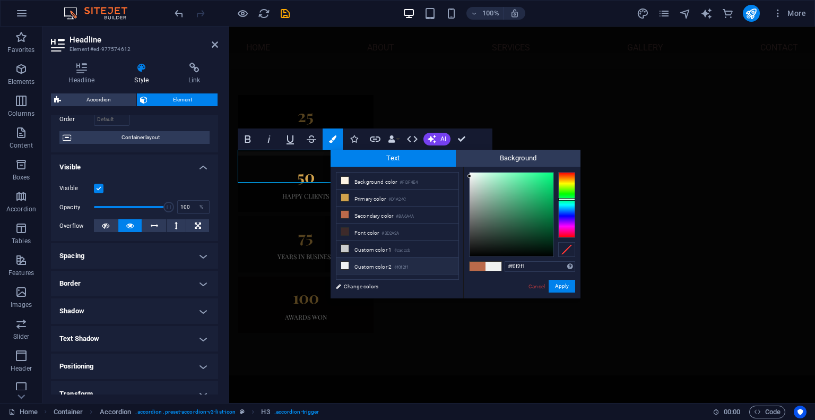
scroll to position [81, 0]
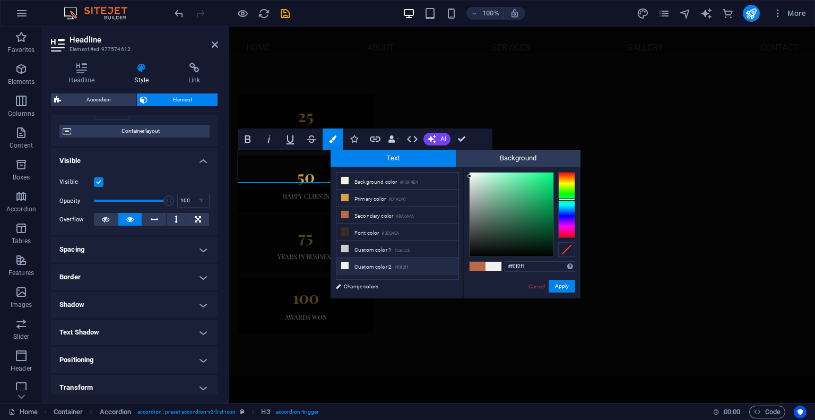
click at [132, 276] on h4 "Border" at bounding box center [134, 276] width 167 height 25
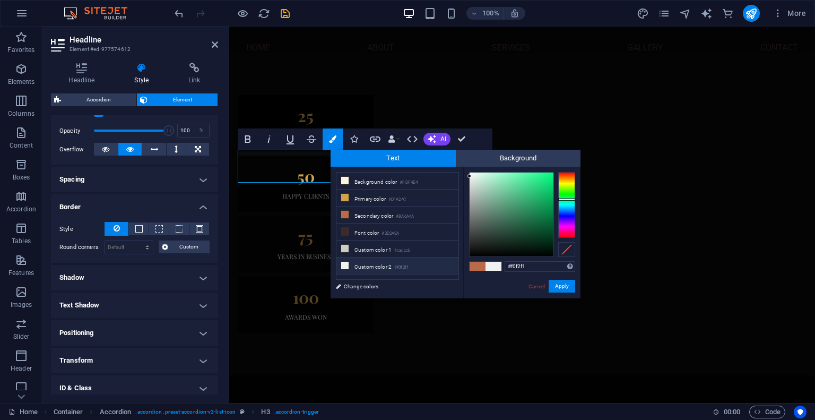
scroll to position [151, 0]
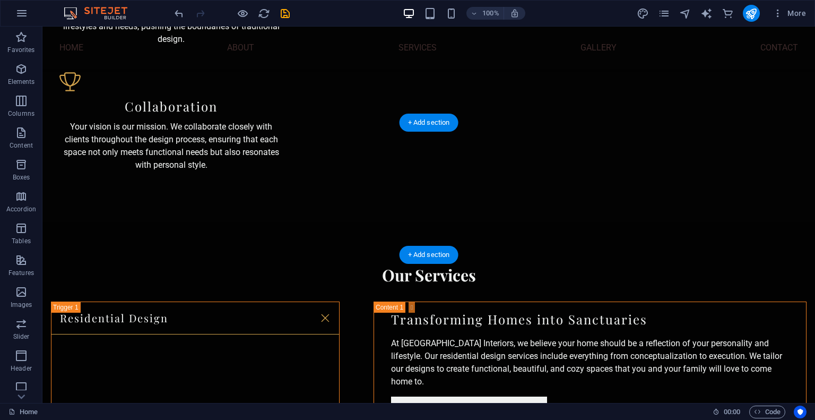
scroll to position [1813, 0]
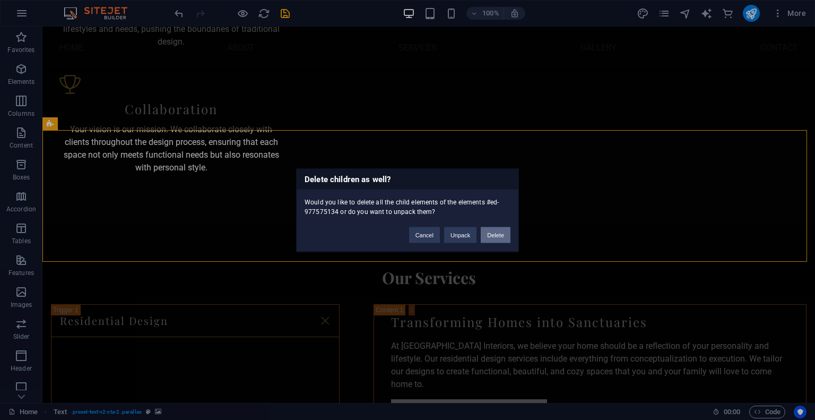
click at [491, 238] on button "Delete" at bounding box center [496, 235] width 30 height 16
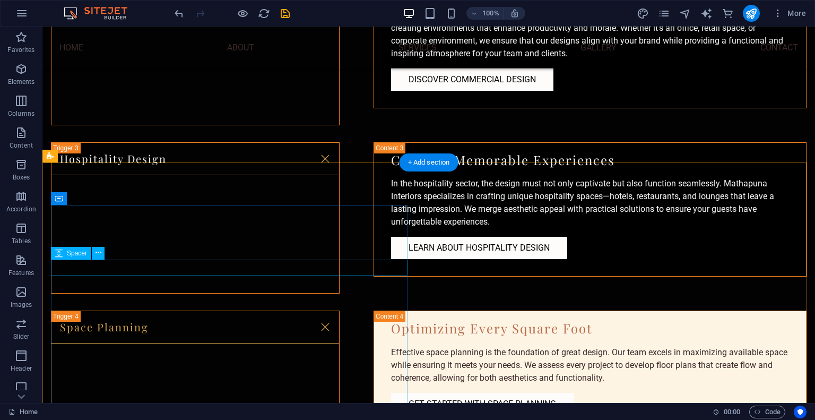
scroll to position [2419, 0]
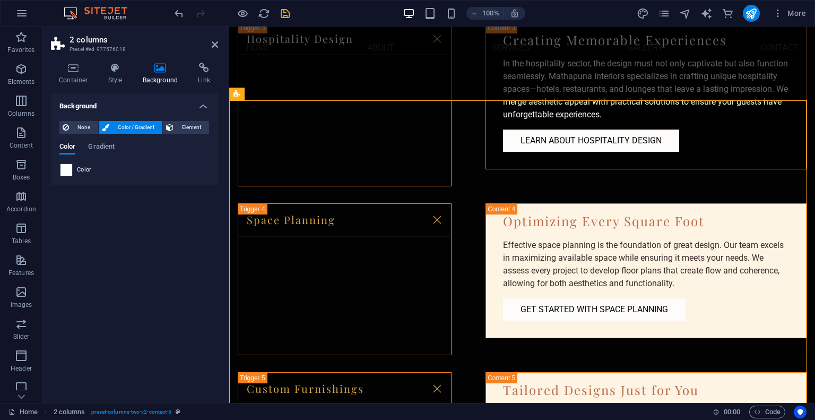
click at [66, 172] on span at bounding box center [67, 170] width 12 height 12
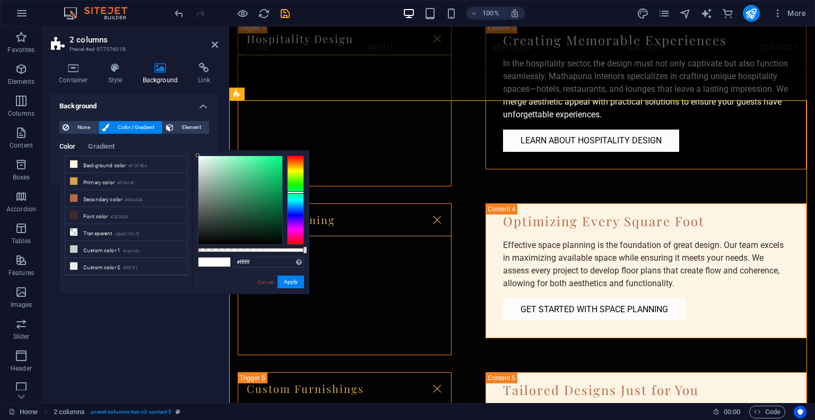
type input "#050505"
click at [199, 242] on div at bounding box center [241, 200] width 84 height 88
click at [294, 286] on button "Apply" at bounding box center [291, 282] width 27 height 13
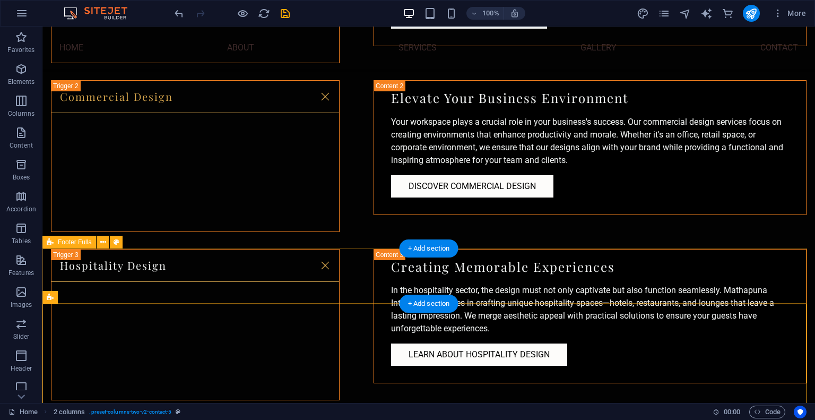
scroll to position [2202, 0]
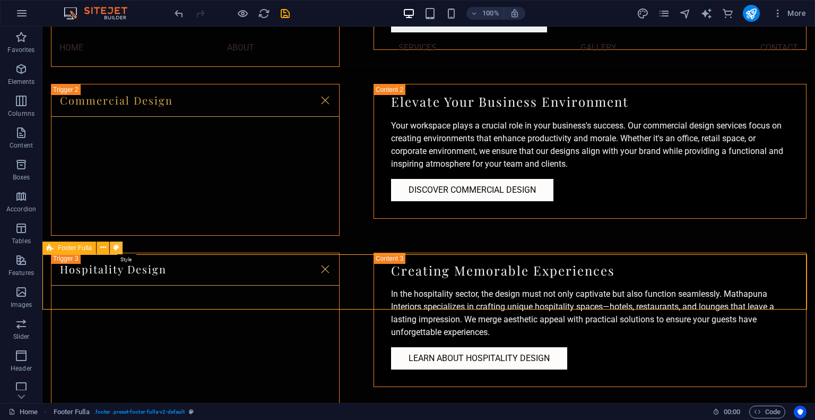
click at [121, 249] on button at bounding box center [116, 248] width 13 height 13
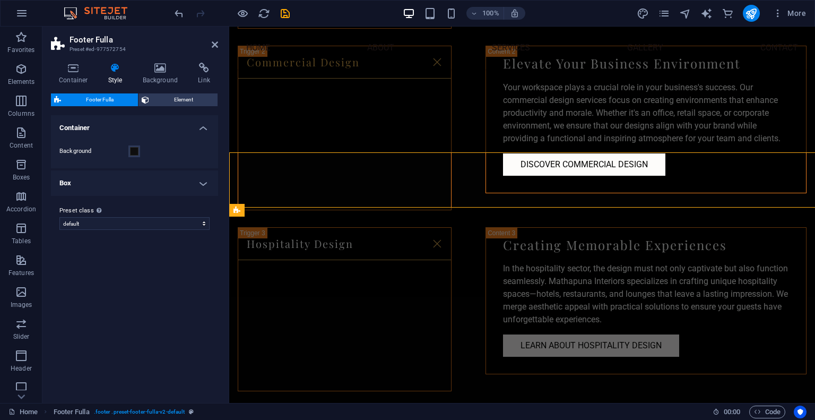
scroll to position [2329, 0]
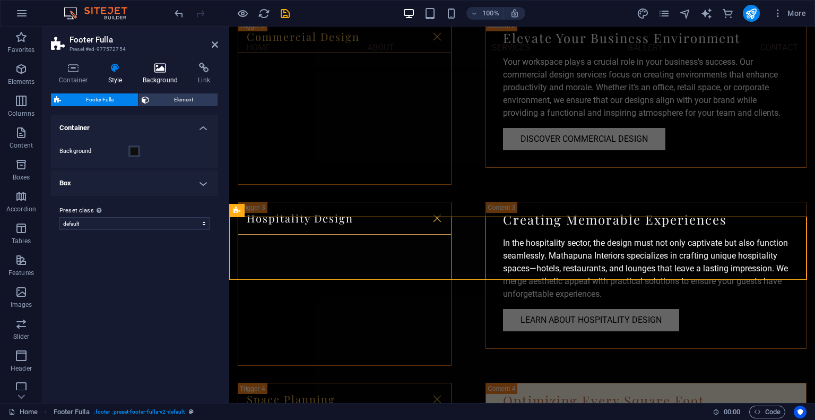
click at [162, 72] on icon at bounding box center [160, 68] width 51 height 11
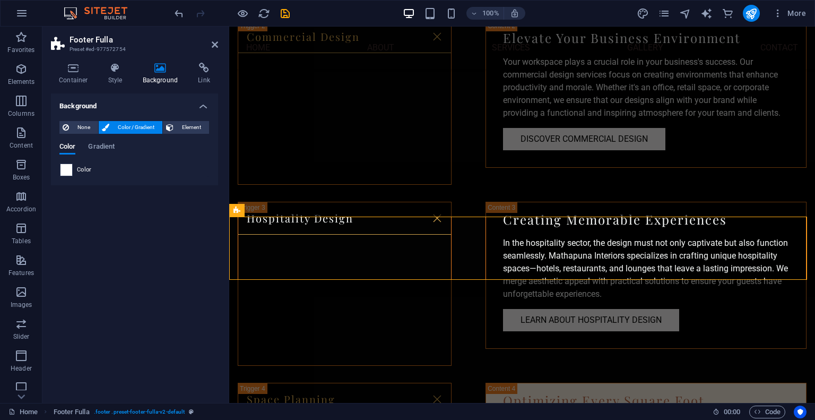
click at [63, 170] on div "None Color / Gradient Element Stretch background to full-width Color overlay Pl…" at bounding box center [134, 149] width 167 height 73
click at [63, 170] on span at bounding box center [67, 170] width 12 height 12
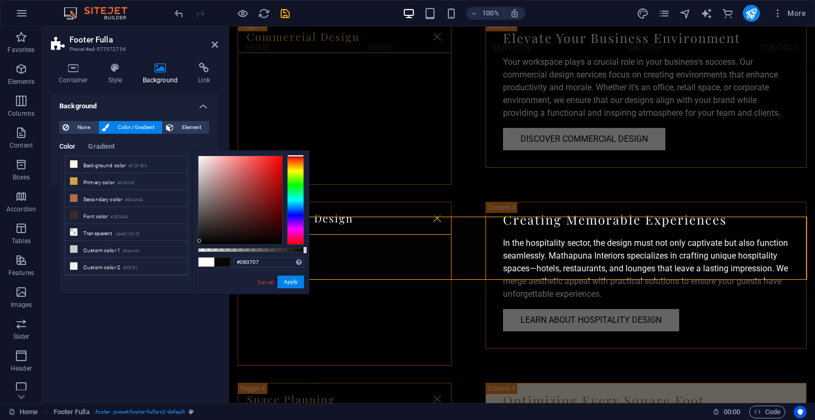
click at [200, 241] on div at bounding box center [241, 200] width 84 height 88
type input "#000000"
drag, startPoint x: 200, startPoint y: 241, endPoint x: 201, endPoint y: 256, distance: 14.9
click at [202, 265] on div "#000000 Supported formats #0852ed rgb(8, 82, 237) rgba(8, 82, 237, 90%) hsv(221…" at bounding box center [250, 299] width 117 height 298
click at [290, 284] on button "Apply" at bounding box center [291, 282] width 27 height 13
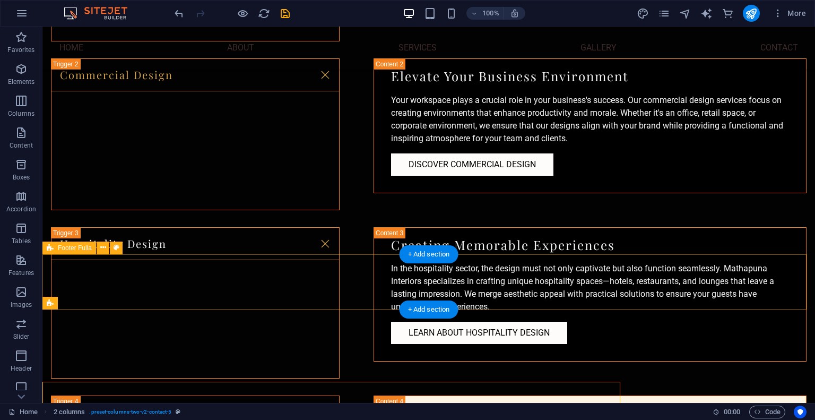
scroll to position [2202, 0]
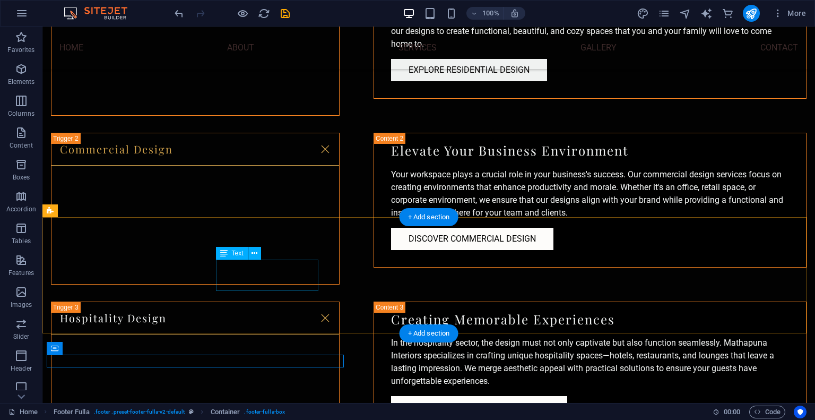
scroll to position [2114, 0]
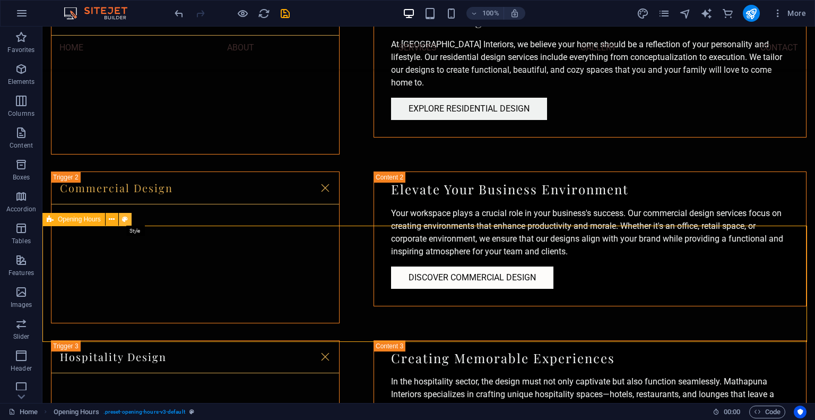
click at [123, 222] on icon at bounding box center [125, 219] width 6 height 11
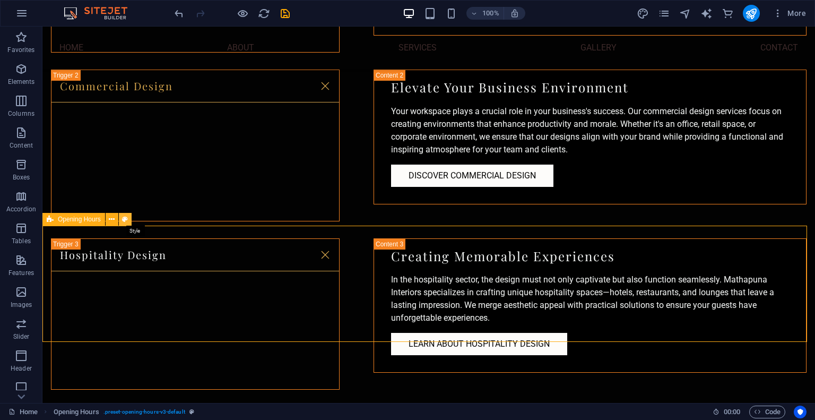
select select "rem"
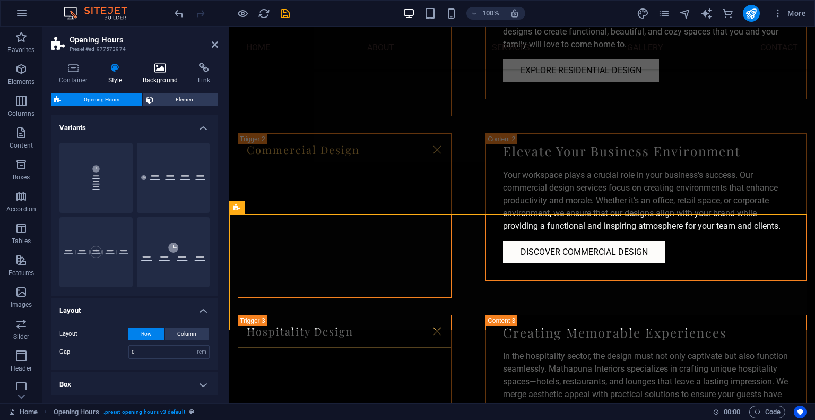
click at [161, 63] on icon at bounding box center [160, 68] width 51 height 11
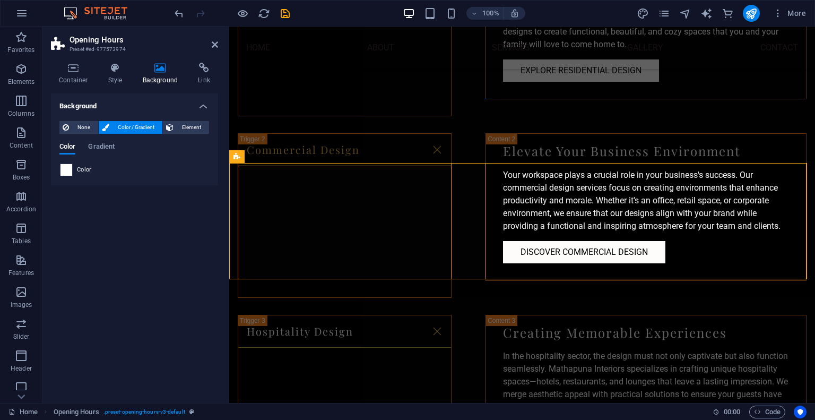
click at [66, 171] on span at bounding box center [67, 170] width 12 height 12
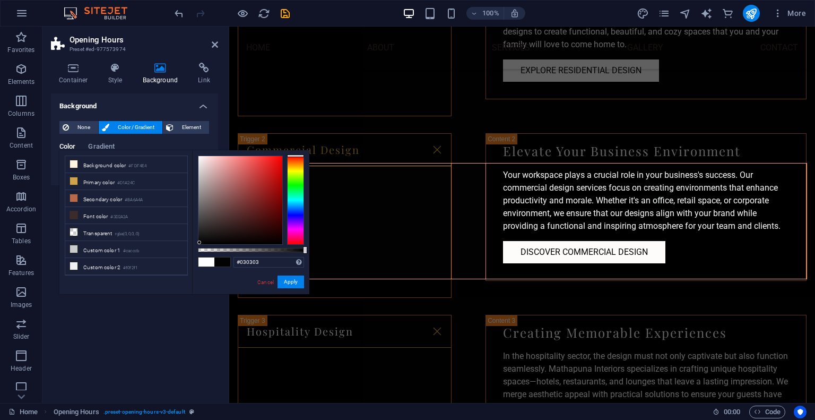
click at [200, 243] on div at bounding box center [241, 200] width 84 height 88
type input "#000000"
drag, startPoint x: 200, startPoint y: 243, endPoint x: 199, endPoint y: 280, distance: 37.7
click at [199, 280] on div "#000000 Supported formats #0852ed rgb(8, 82, 237) rgba(8, 82, 237, 90%) hsv(221…" at bounding box center [250, 299] width 117 height 298
click at [294, 287] on button "Apply" at bounding box center [291, 282] width 27 height 13
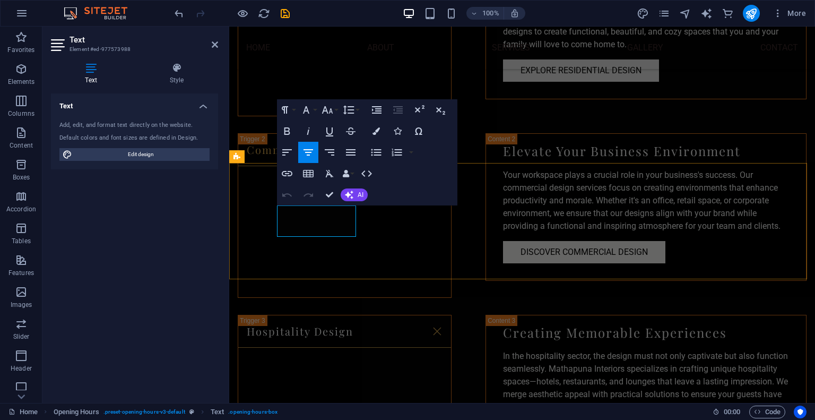
click at [374, 129] on icon "button" at bounding box center [376, 130] width 7 height 7
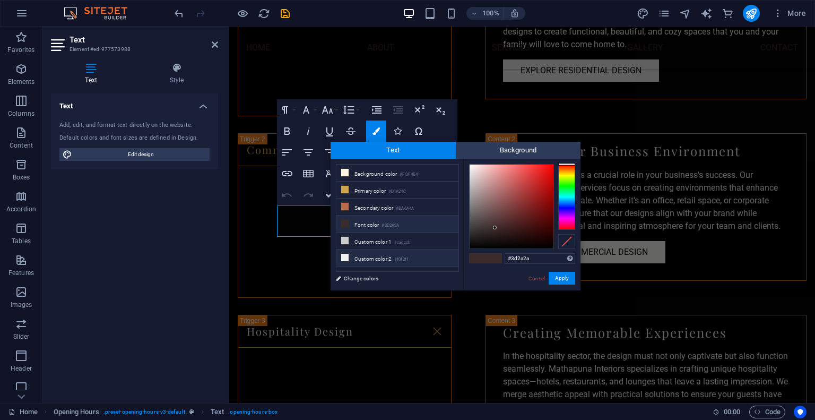
click at [341, 254] on icon at bounding box center [344, 257] width 7 height 7
type input "#f0f2f1"
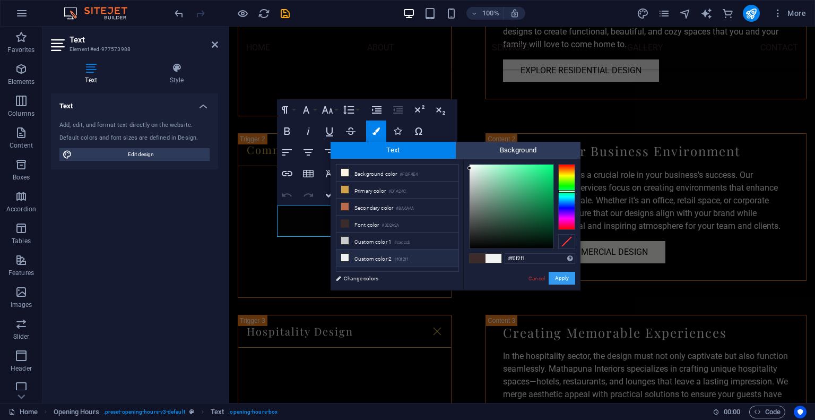
click at [558, 274] on button "Apply" at bounding box center [562, 278] width 27 height 13
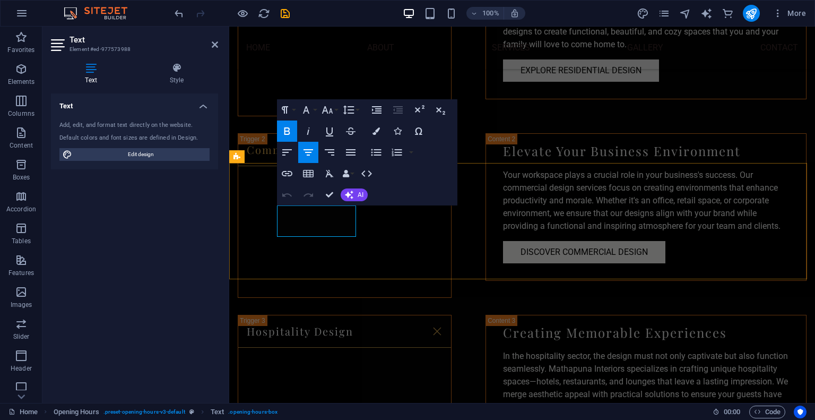
click at [382, 130] on button "Colors" at bounding box center [376, 131] width 20 height 21
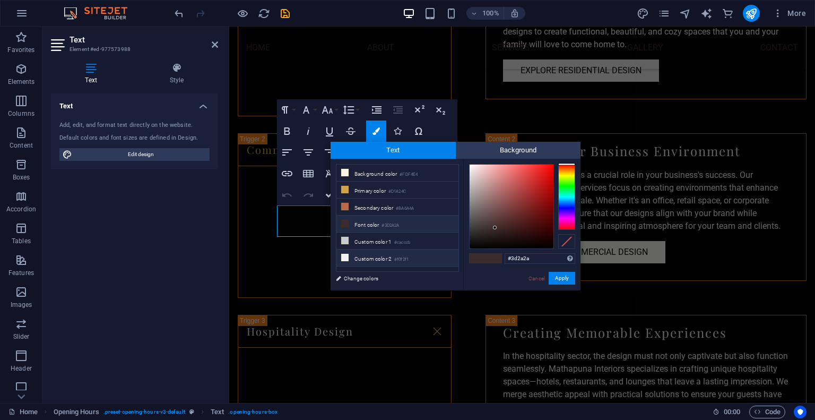
click at [347, 254] on icon at bounding box center [344, 257] width 7 height 7
type input "#f0f2f1"
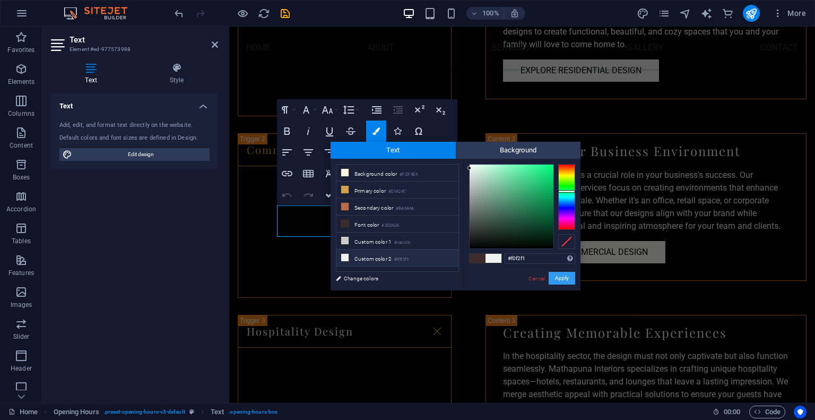
click at [572, 272] on button "Apply" at bounding box center [562, 278] width 27 height 13
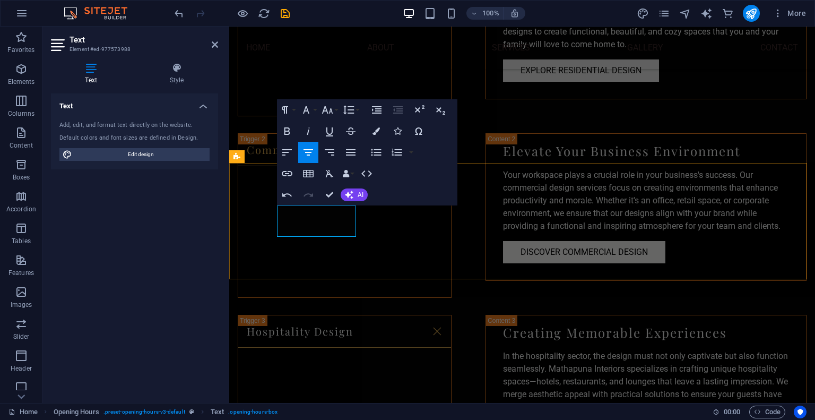
click at [369, 132] on button "Colors" at bounding box center [376, 131] width 20 height 21
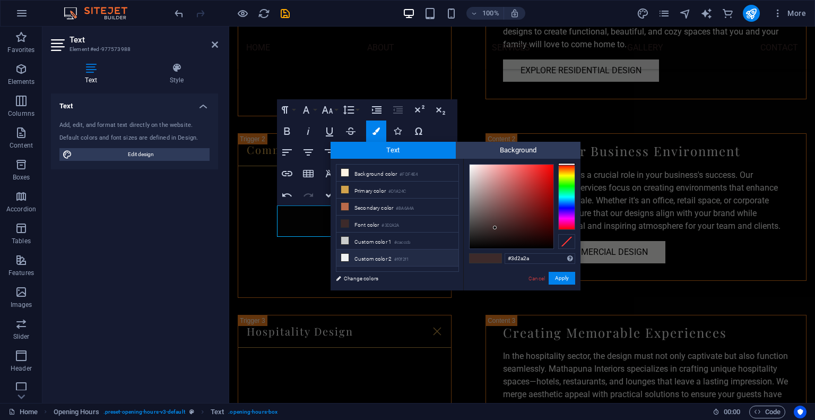
click at [345, 254] on icon at bounding box center [344, 257] width 7 height 7
type input "#f0f2f1"
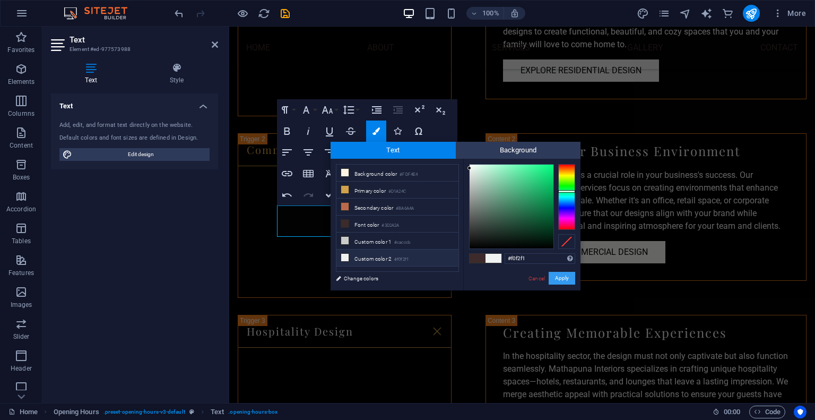
click at [566, 277] on button "Apply" at bounding box center [562, 278] width 27 height 13
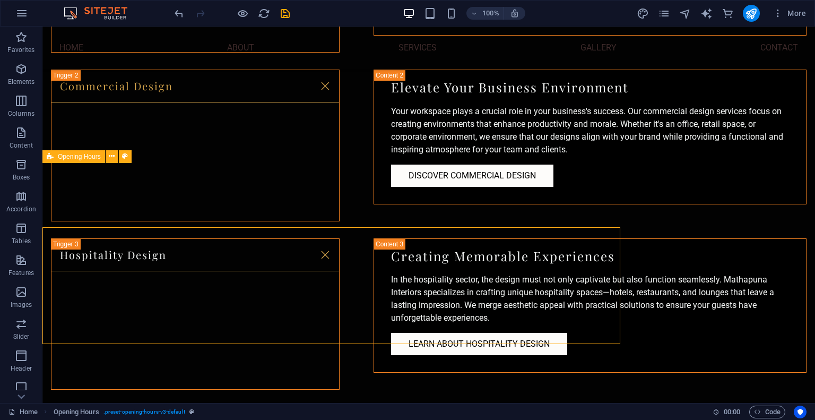
scroll to position [2152, 0]
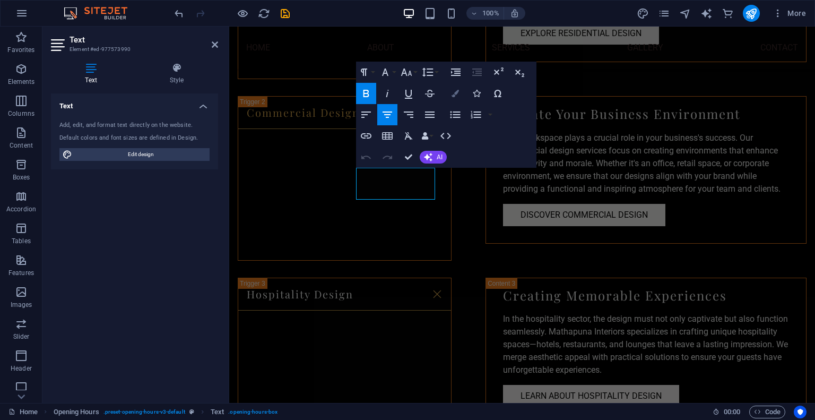
click at [463, 92] on button "Colors" at bounding box center [455, 93] width 20 height 21
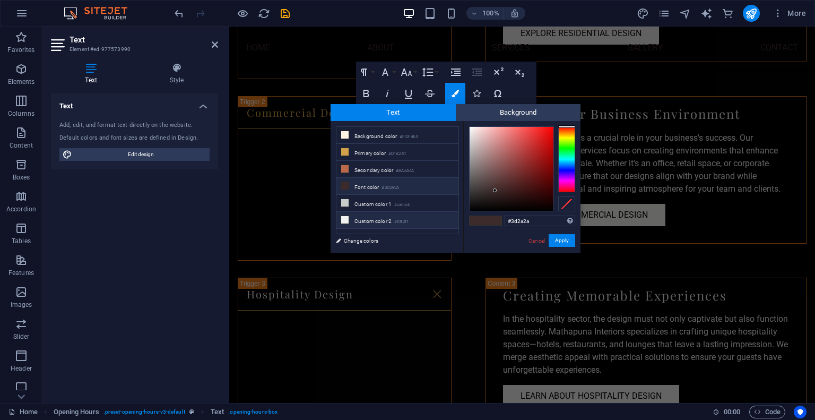
click at [351, 216] on li "Custom color 2 #f0f2f1" at bounding box center [398, 220] width 122 height 17
type input "#f0f2f1"
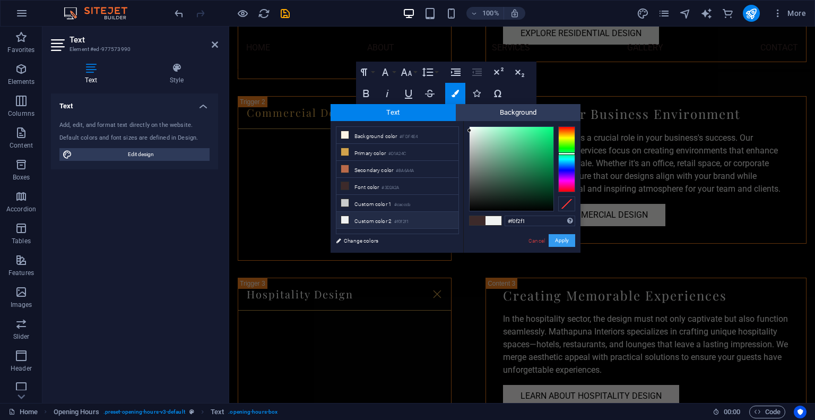
click at [566, 244] on button "Apply" at bounding box center [562, 240] width 27 height 13
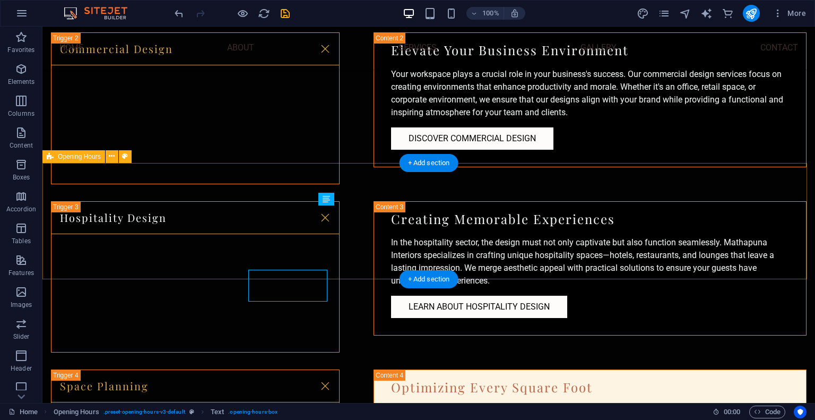
scroll to position [2152, 0]
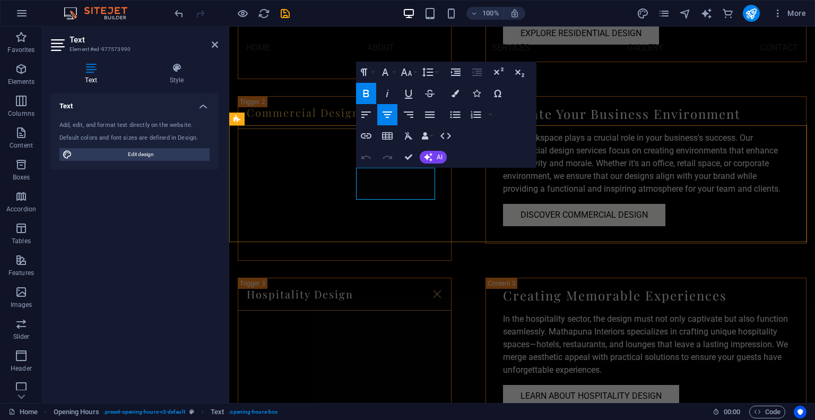
click at [459, 89] on button "Colors" at bounding box center [455, 93] width 20 height 21
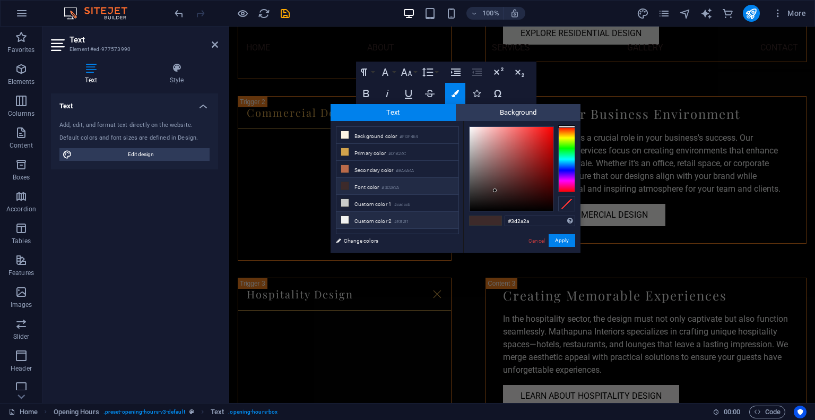
click at [346, 216] on icon at bounding box center [344, 219] width 7 height 7
type input "#f0f2f1"
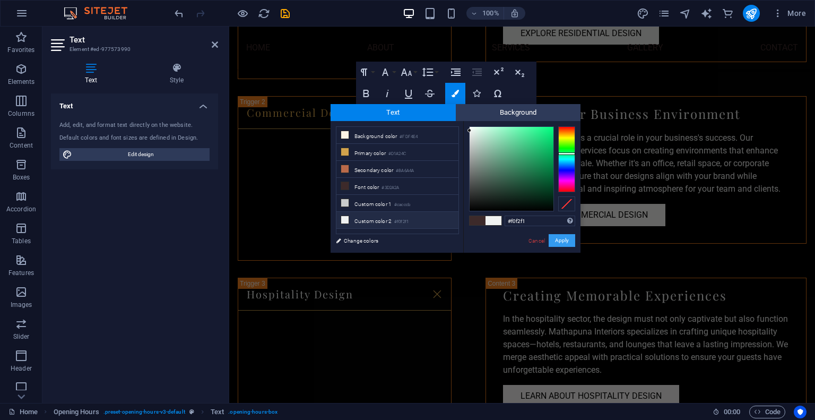
click at [567, 240] on button "Apply" at bounding box center [562, 240] width 27 height 13
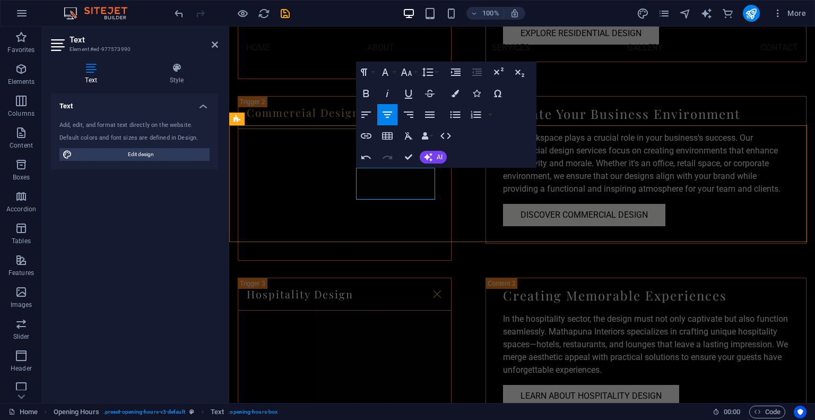
click at [457, 93] on icon "button" at bounding box center [455, 93] width 7 height 7
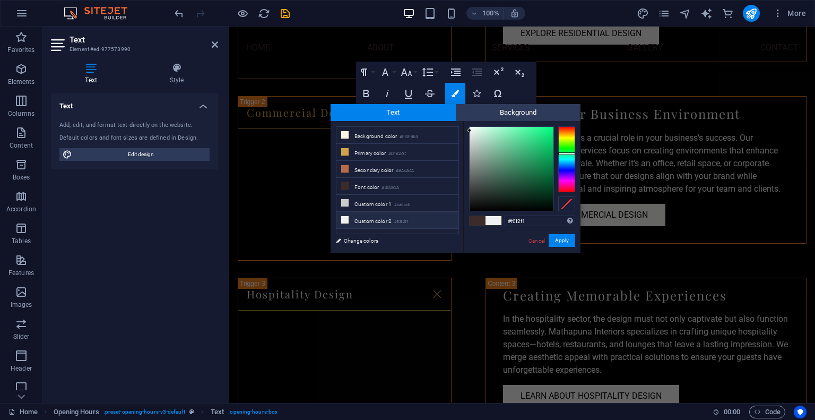
click at [478, 223] on span at bounding box center [478, 220] width 16 height 9
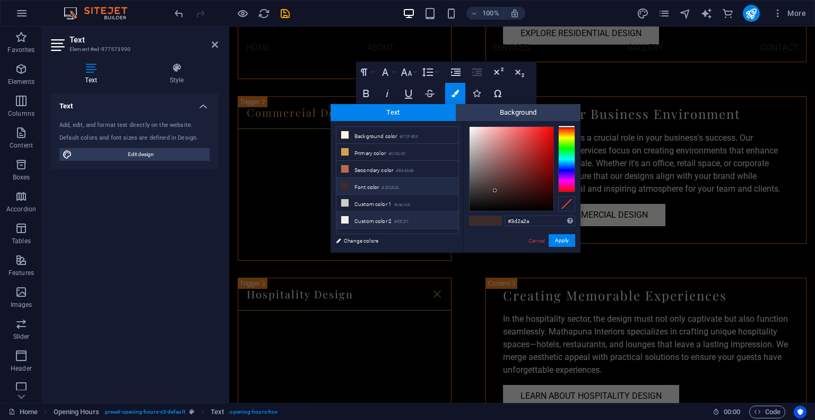
click at [399, 218] on small "#f0f2f1" at bounding box center [401, 221] width 14 height 7
type input "#f0f2f1"
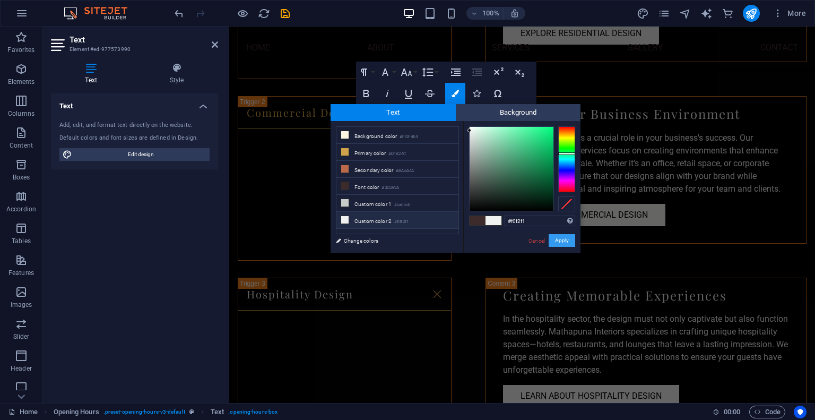
click at [561, 239] on button "Apply" at bounding box center [562, 240] width 27 height 13
click at [562, 240] on button "Apply" at bounding box center [562, 240] width 27 height 13
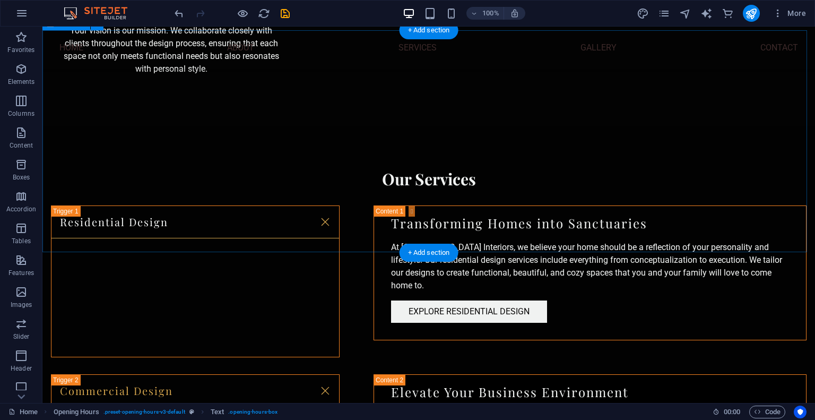
scroll to position [1911, 0]
